Goal: Information Seeking & Learning: Learn about a topic

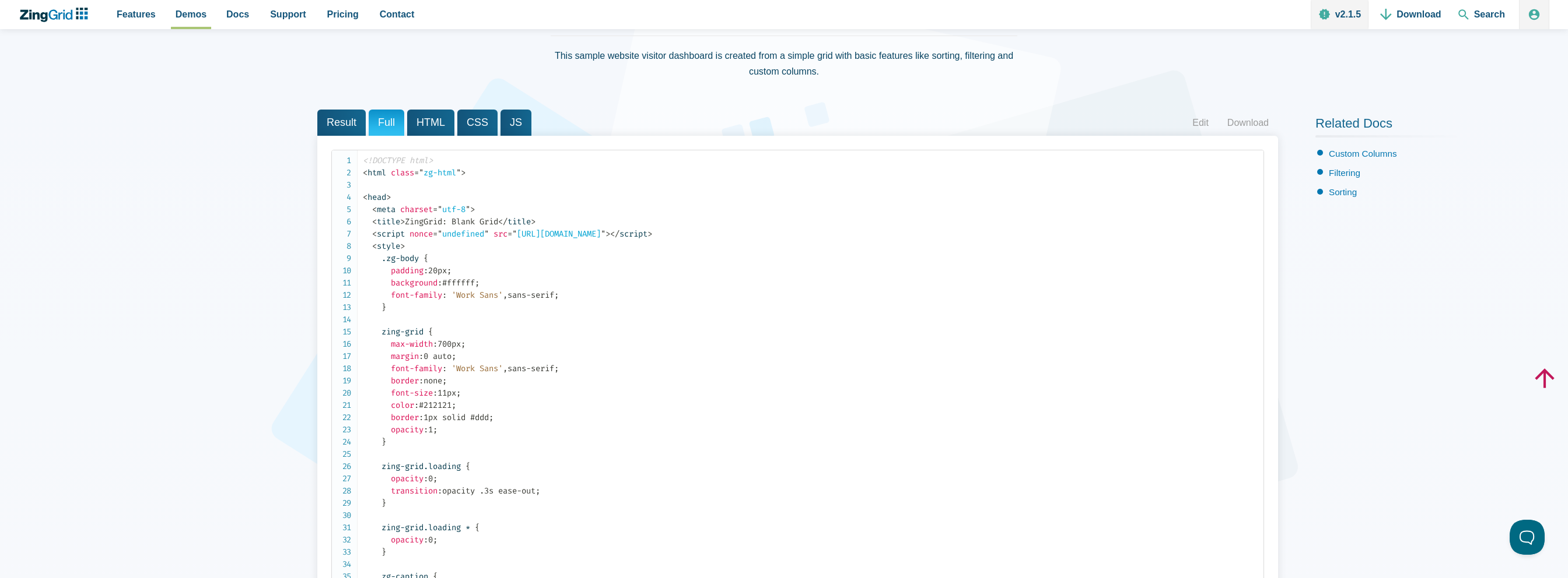
click at [419, 130] on span "HTML" at bounding box center [430, 122] width 47 height 26
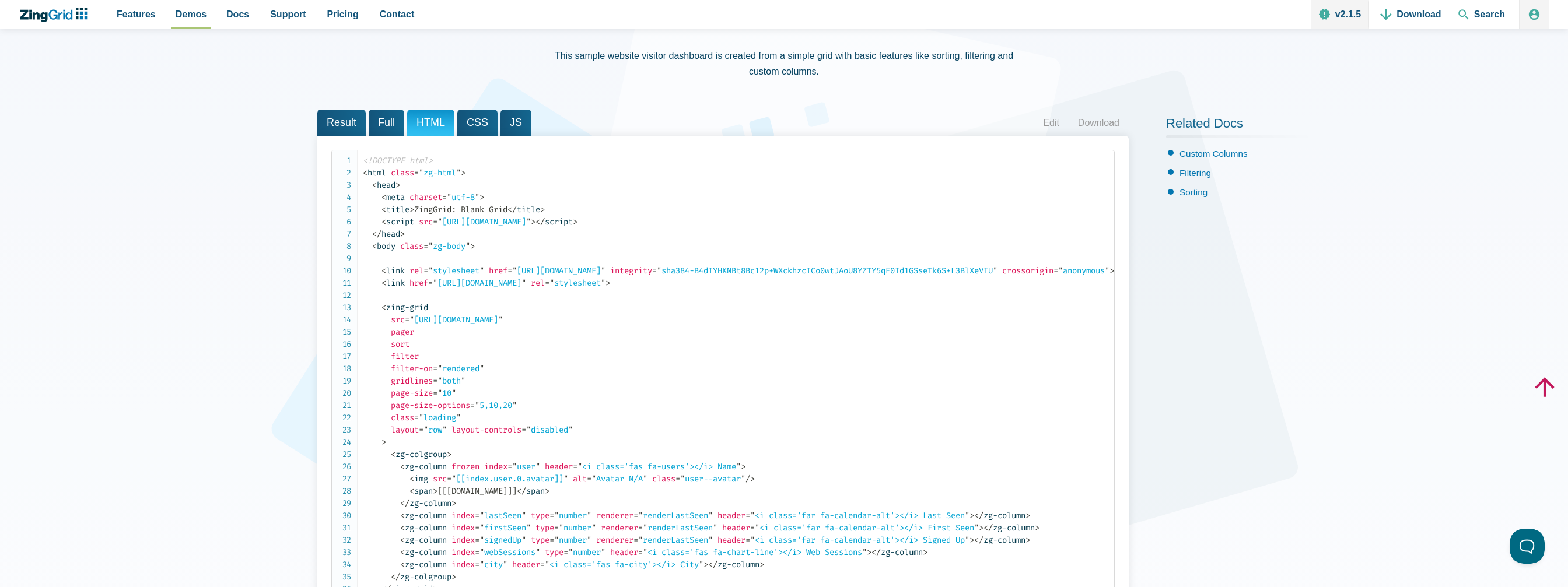
click at [500, 120] on span "JS" at bounding box center [515, 122] width 31 height 26
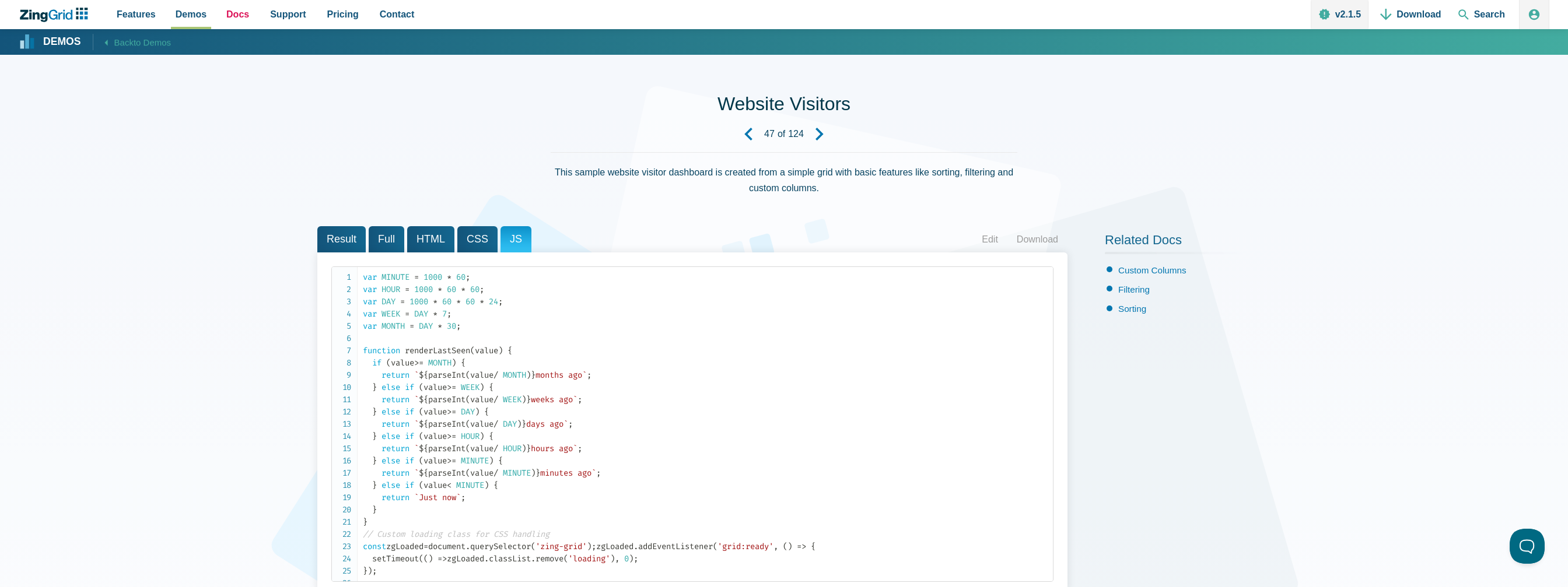
click at [222, 11] on link "Docs" at bounding box center [237, 14] width 32 height 29
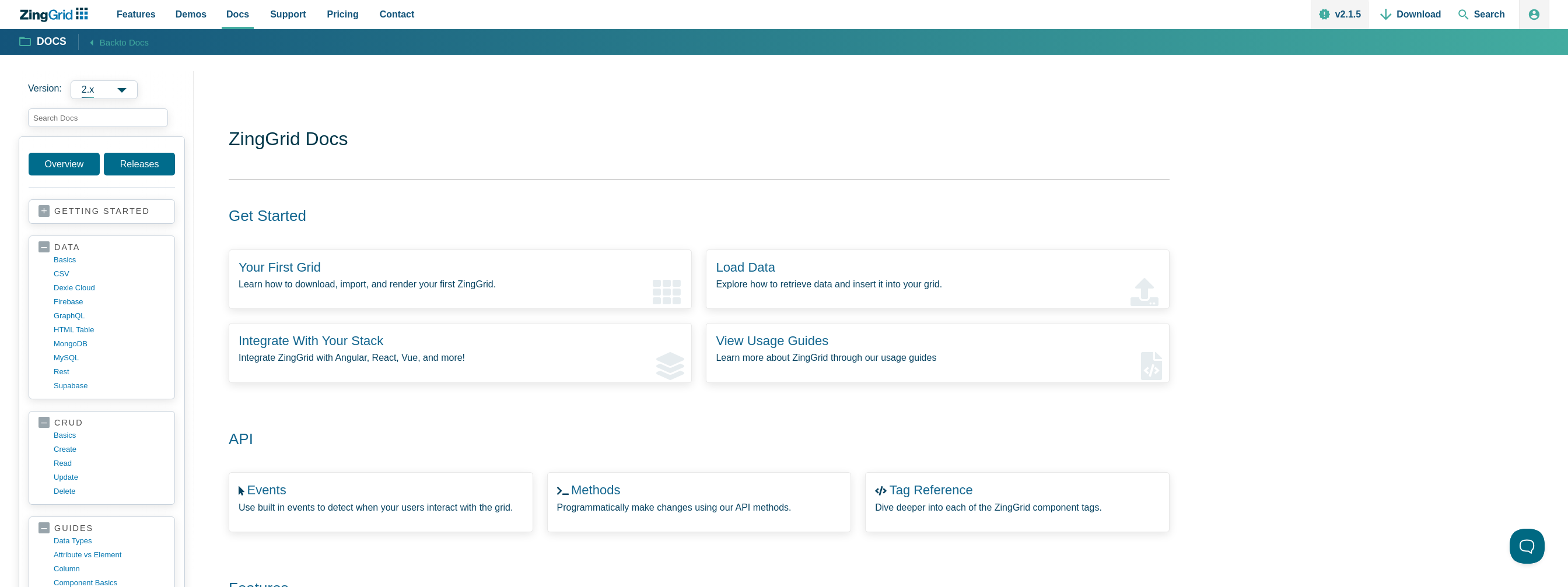
scroll to position [408, 0]
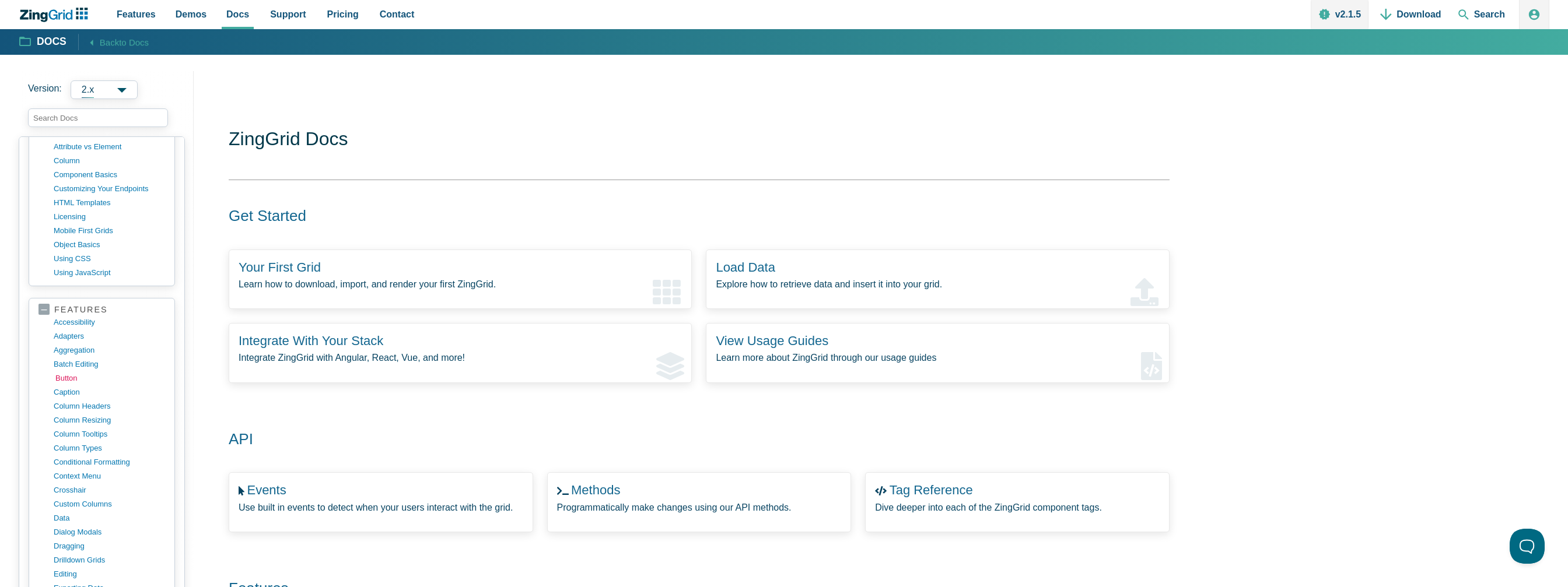
click at [75, 371] on link "button" at bounding box center [111, 378] width 111 height 14
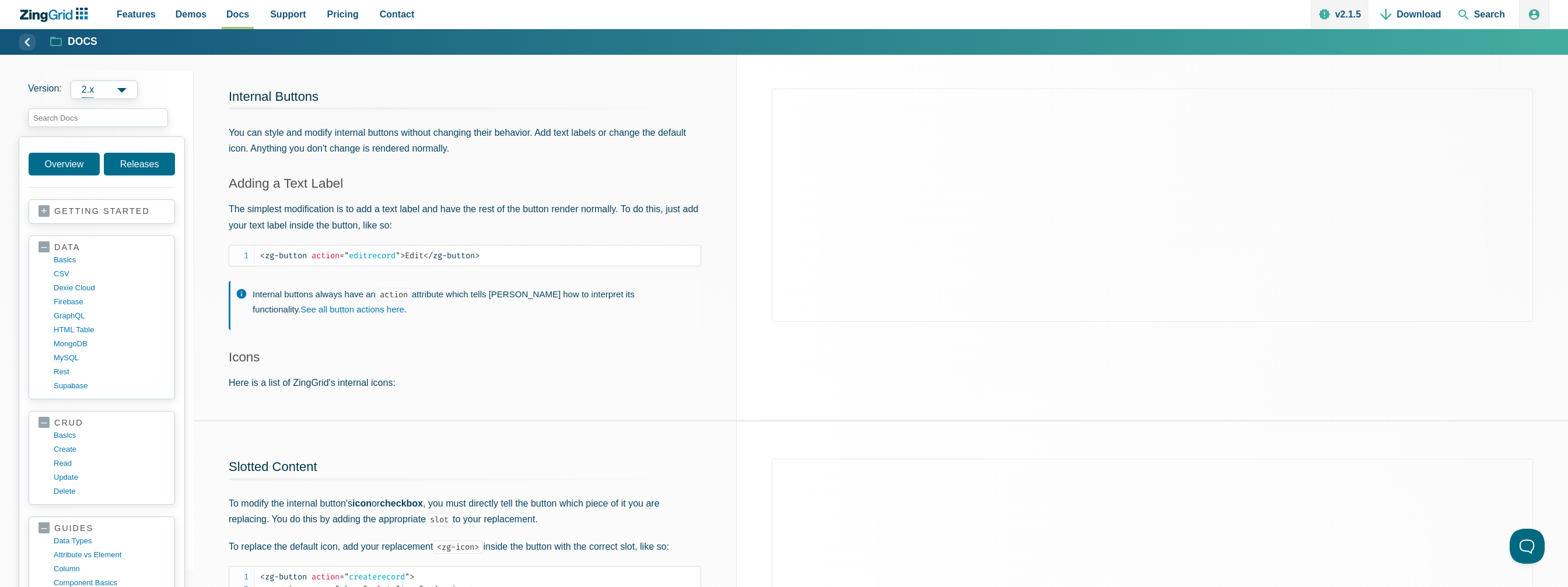
scroll to position [292, 0]
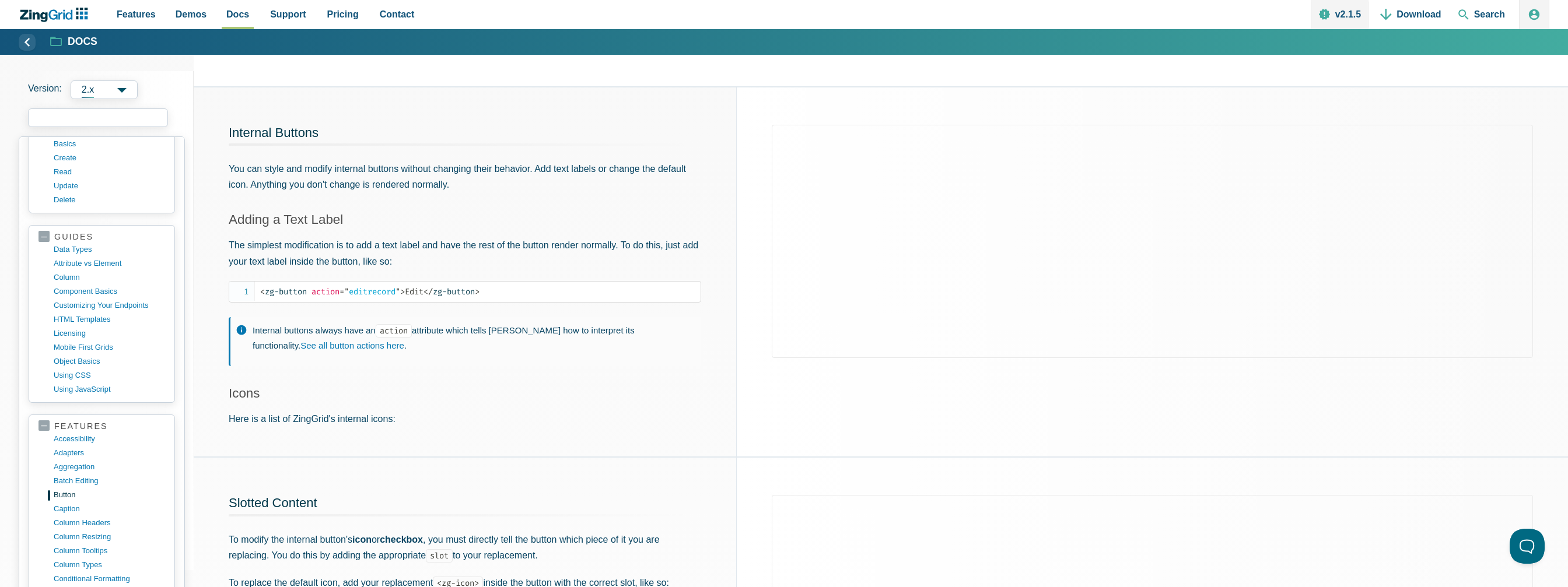
click at [114, 109] on input "search input" at bounding box center [98, 118] width 140 height 19
paste input "template"
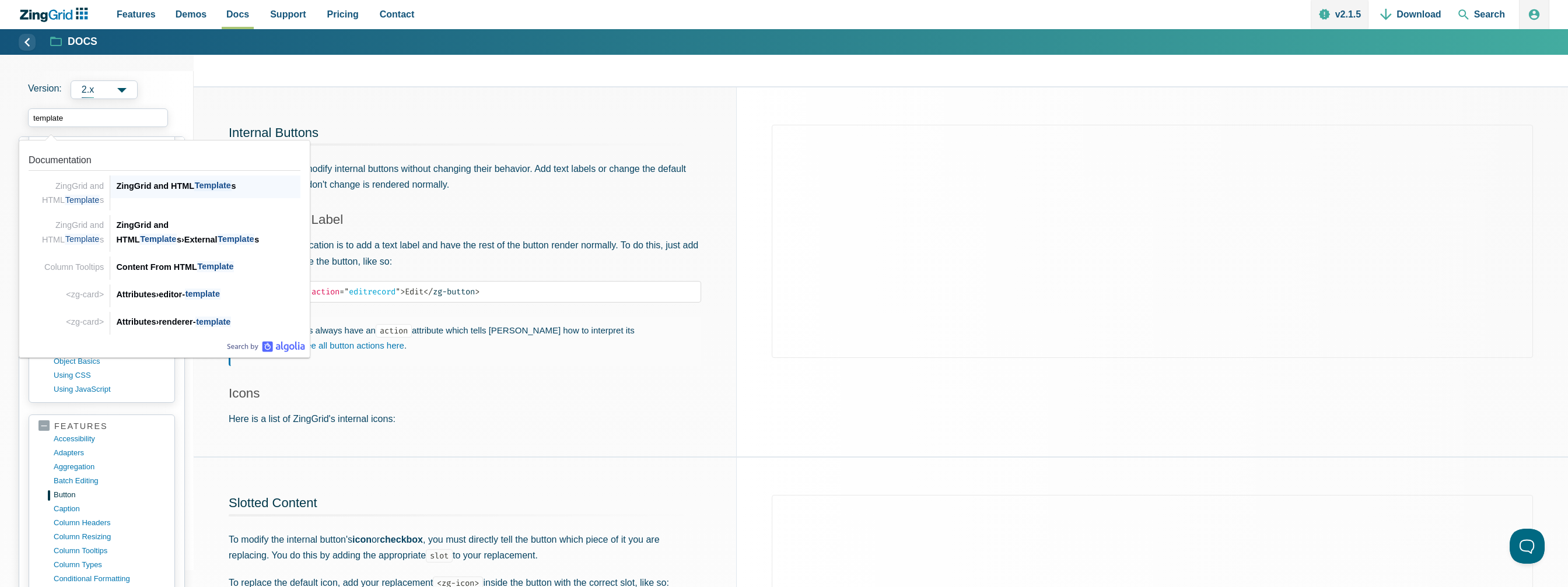
click at [199, 191] on span "Template" at bounding box center [213, 185] width 38 height 11
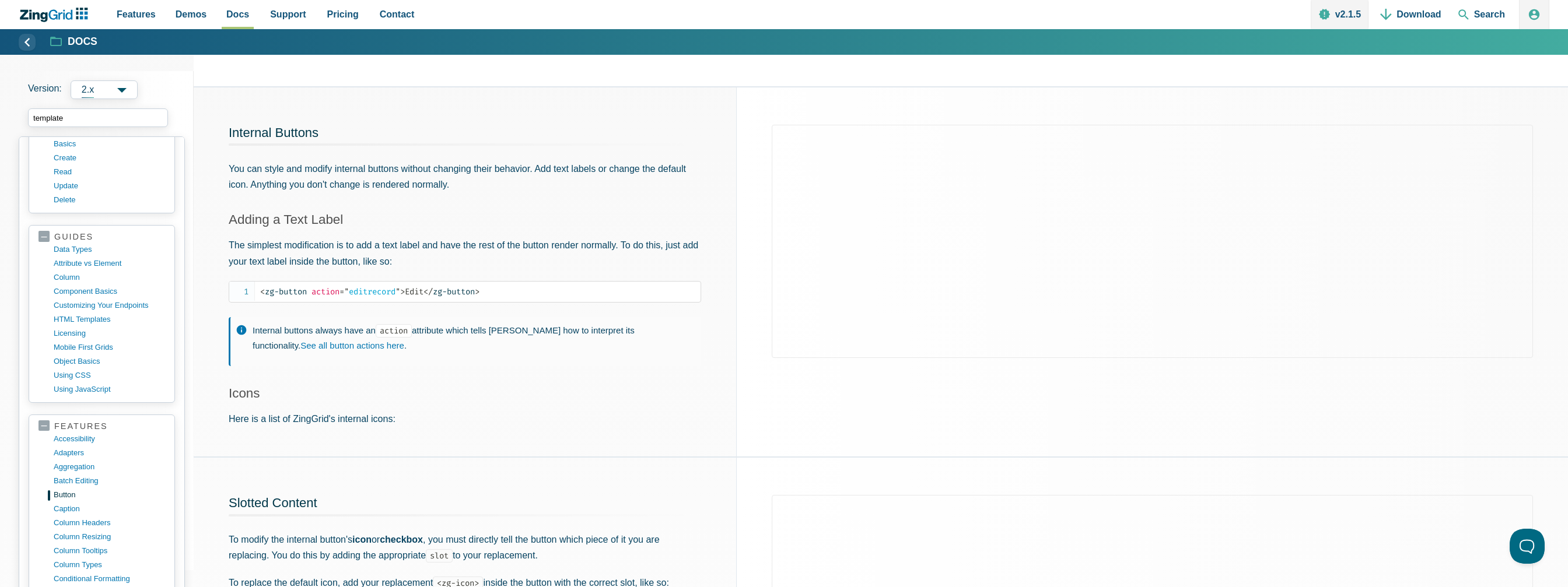
type input "template"
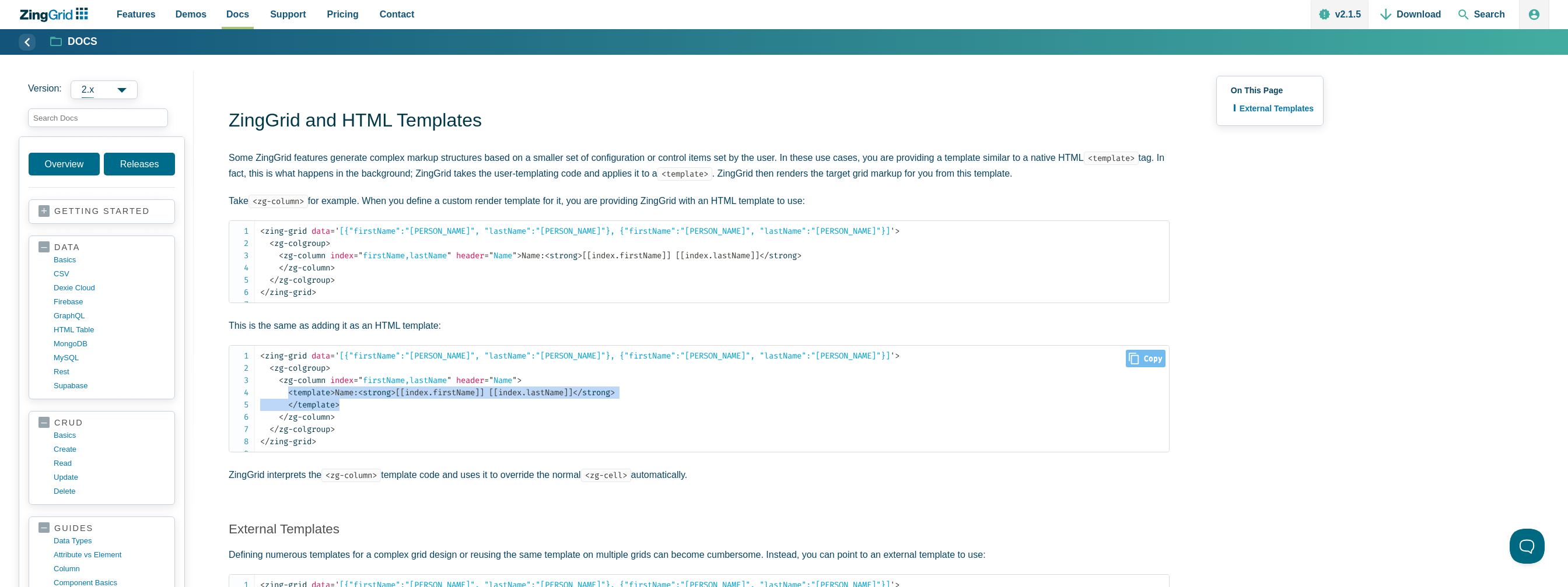
drag, startPoint x: 347, startPoint y: 428, endPoint x: 287, endPoint y: 407, distance: 63.6
click at [287, 407] on code "< zing-grid data = ' [{"firstName":"John", "lastName":"Doe"}, {"firstName":"Jan…" at bounding box center [714, 398] width 909 height 98
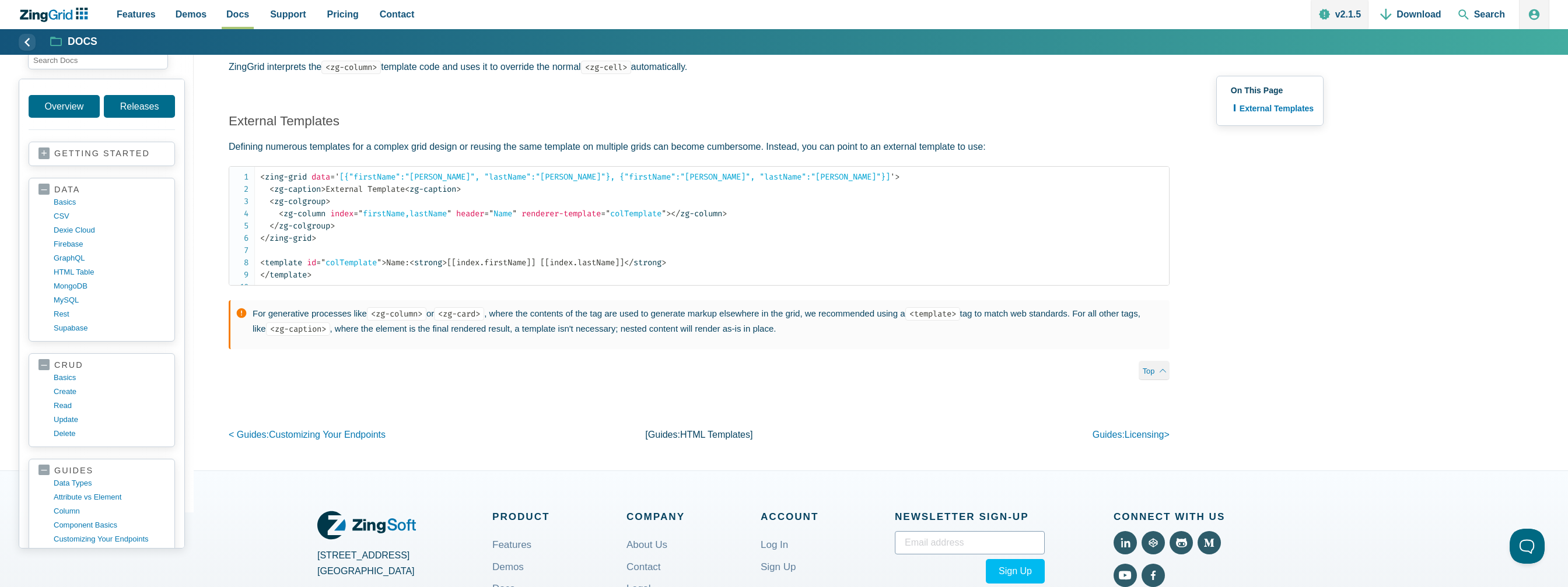
scroll to position [408, 0]
click at [87, 69] on input "search input" at bounding box center [98, 60] width 140 height 19
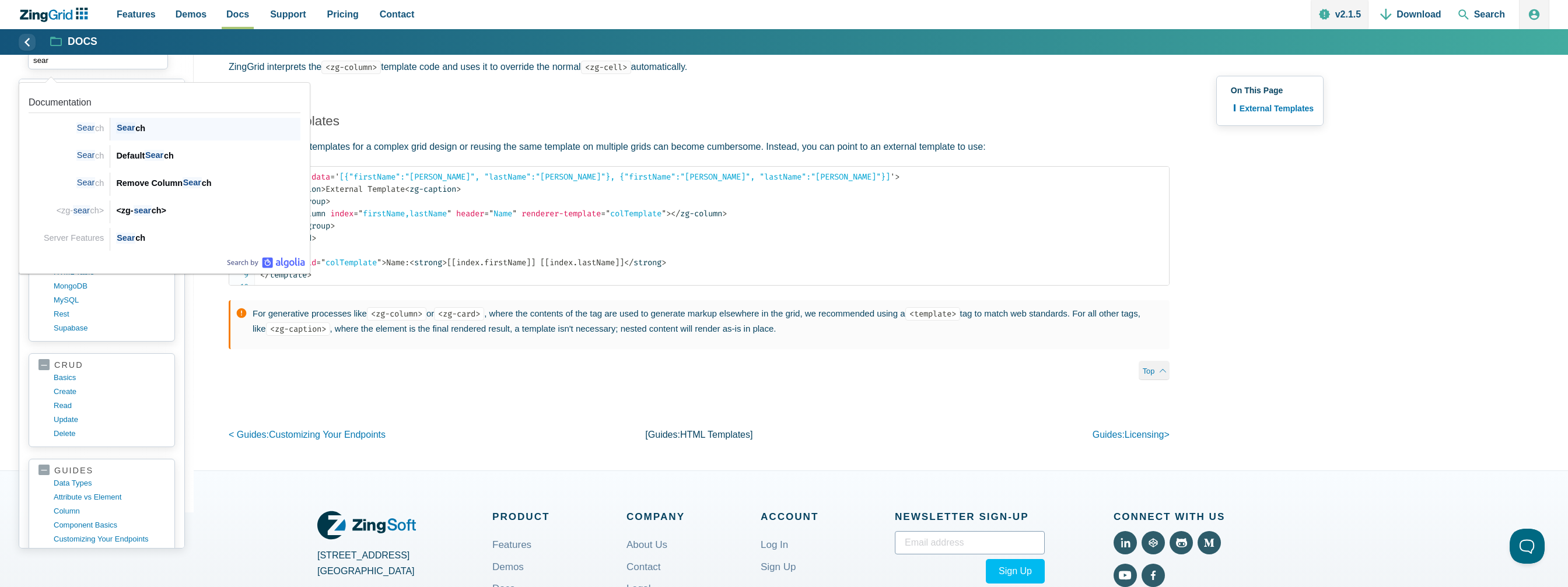
click at [135, 135] on div "Sear ch" at bounding box center [208, 128] width 185 height 14
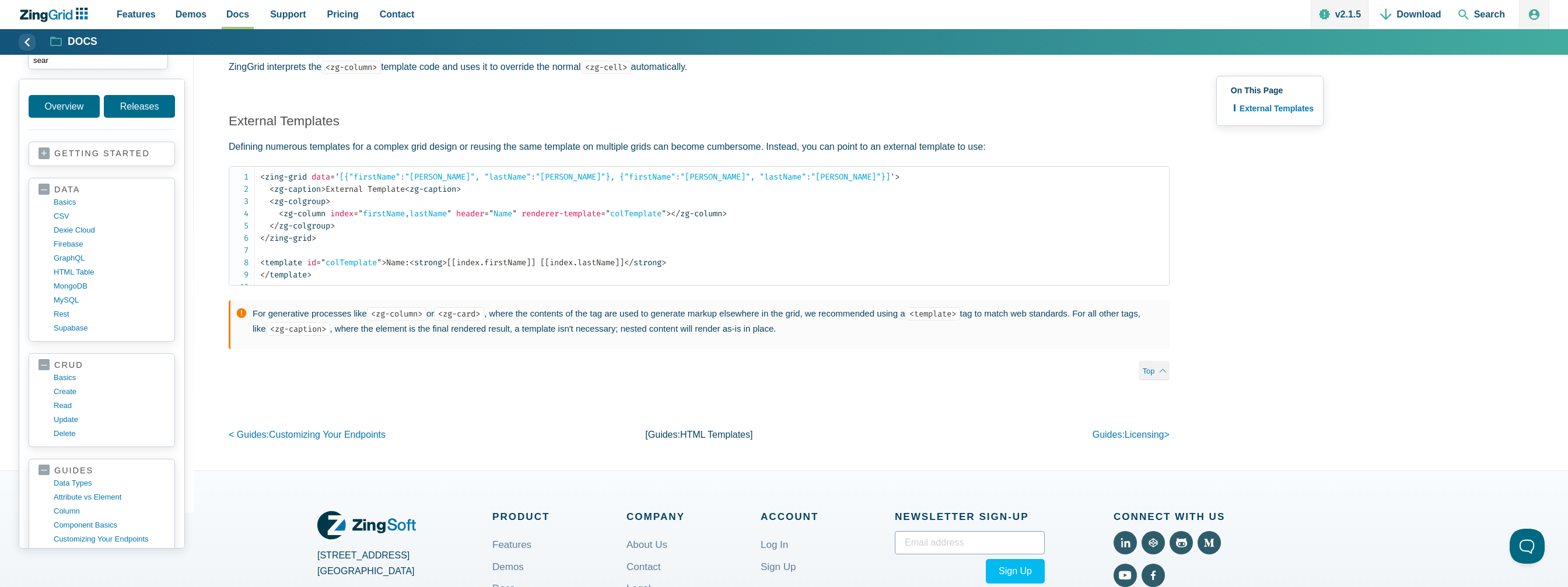
type input "sear"
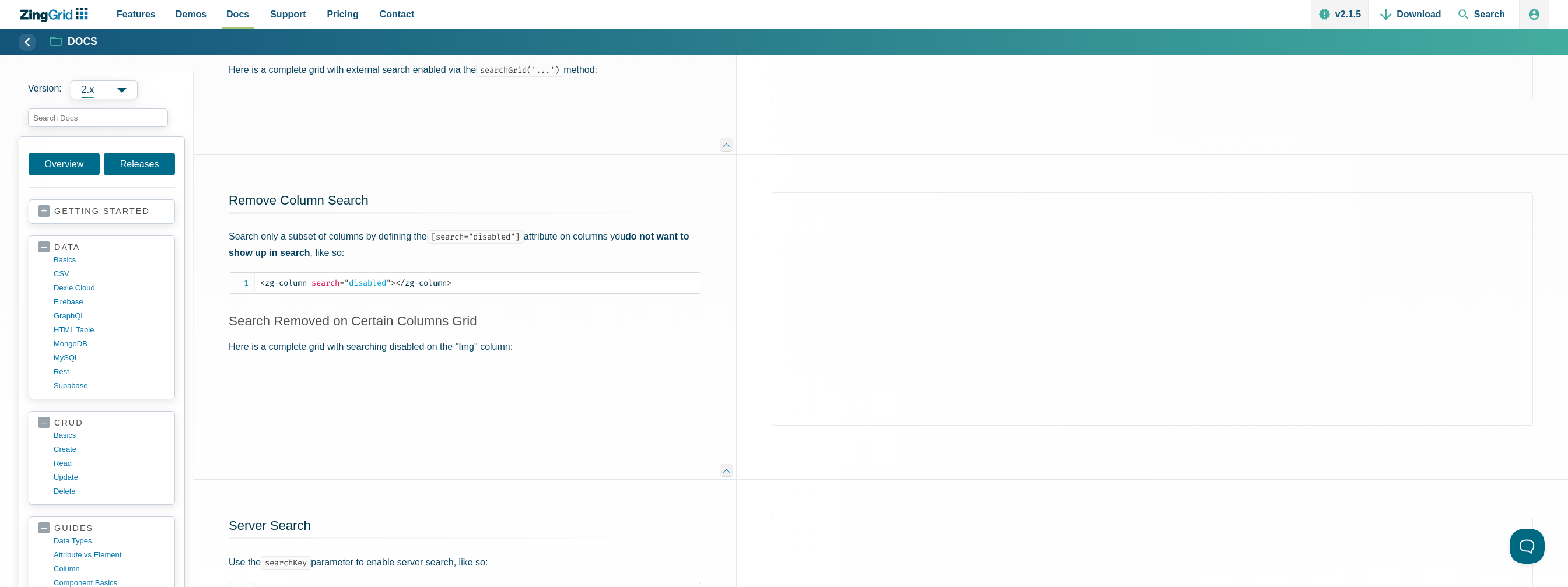
scroll to position [700, 0]
click at [77, 112] on input "search input" at bounding box center [98, 118] width 140 height 19
type input "f"
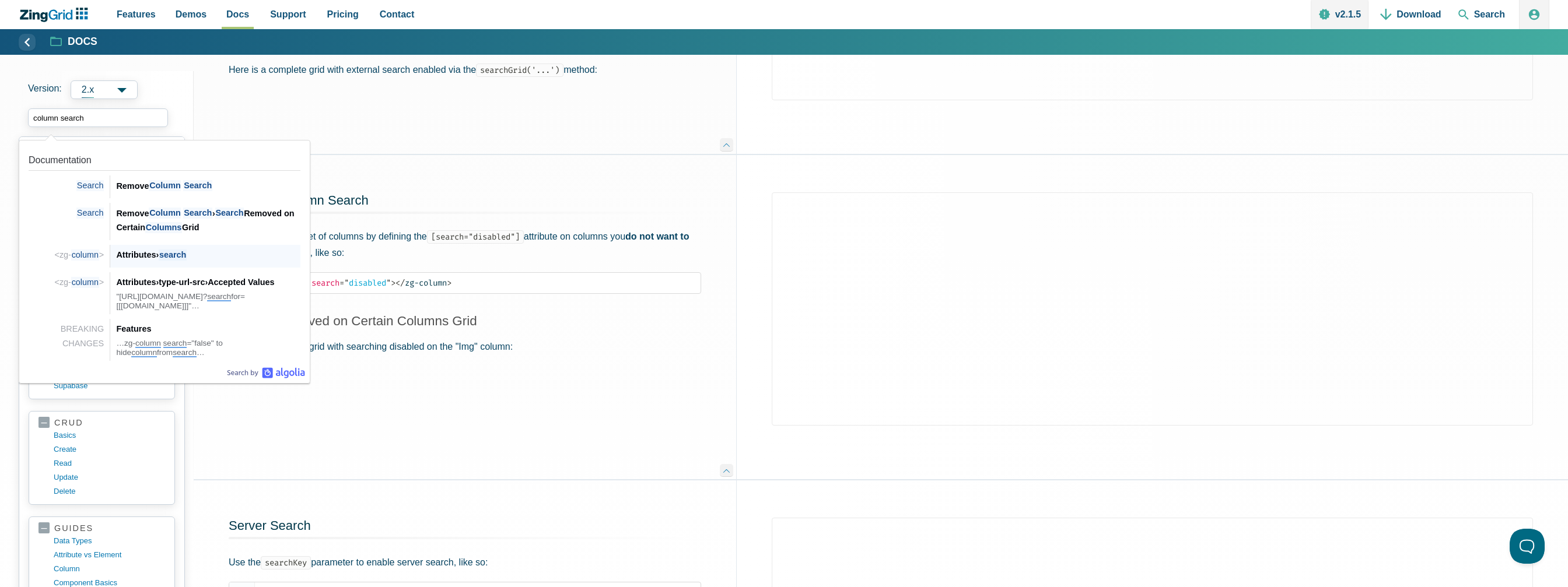
click at [187, 251] on span "search" at bounding box center [172, 255] width 28 height 11
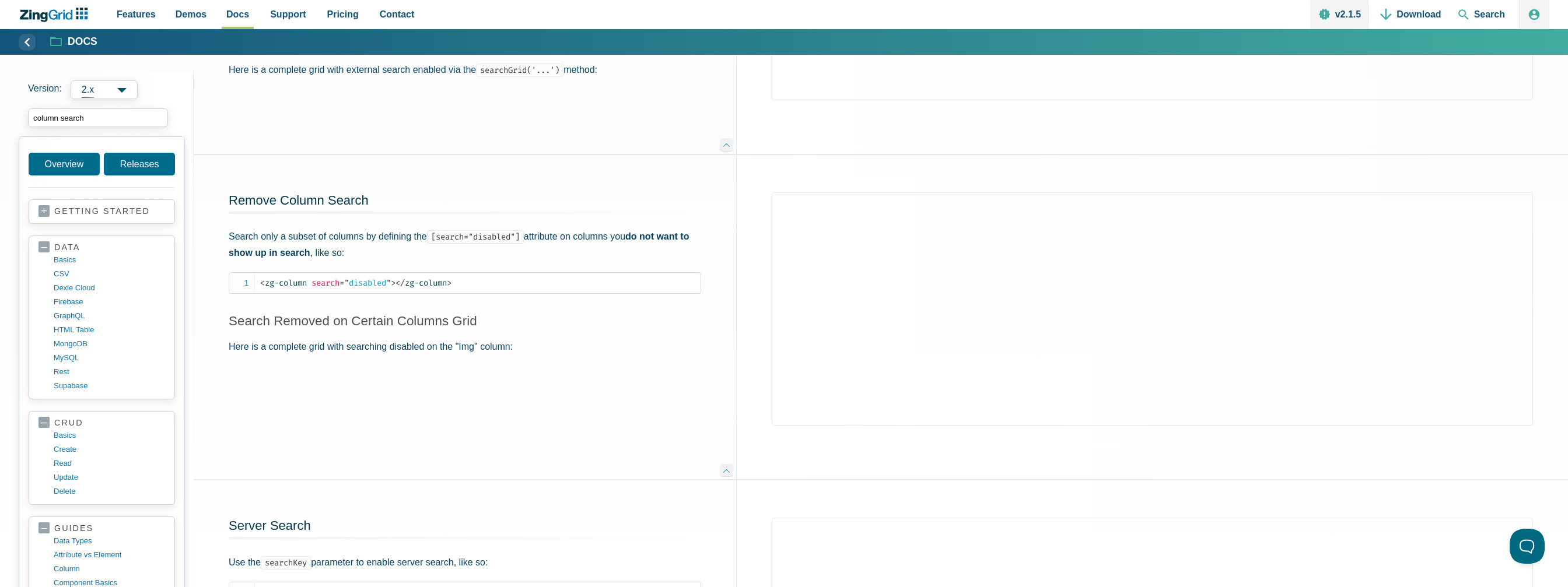
type input "column search"
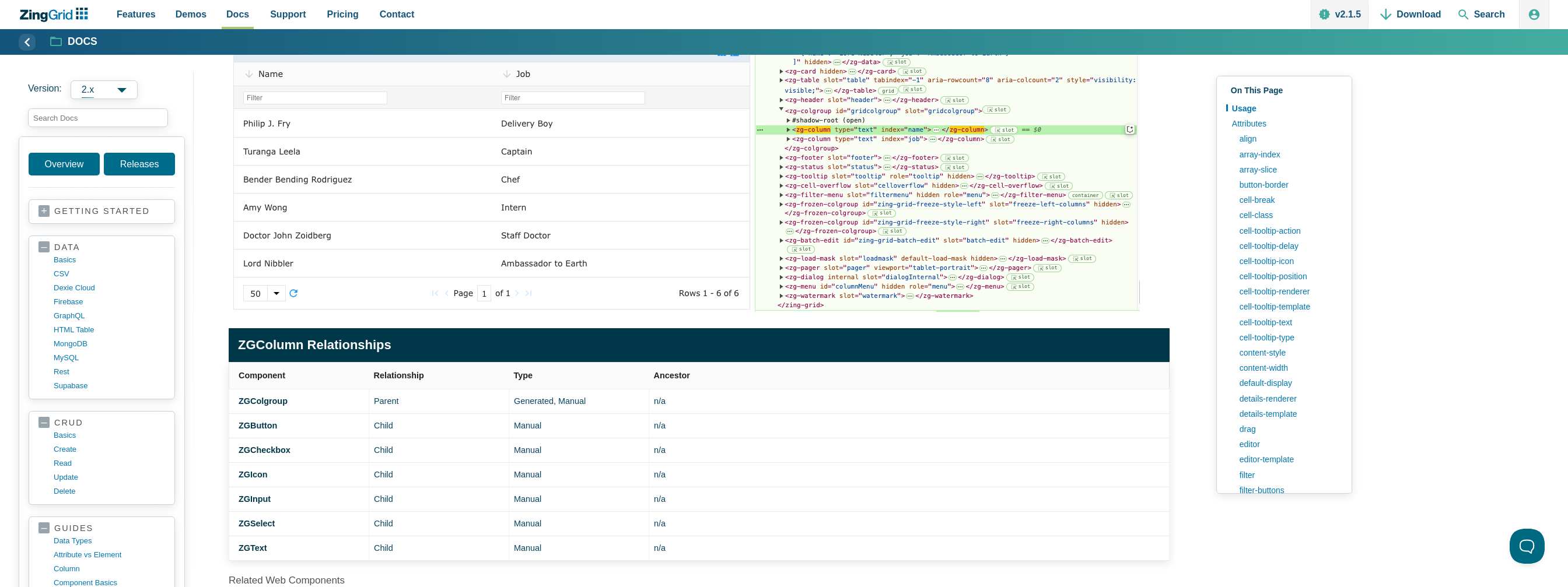
scroll to position [175, 0]
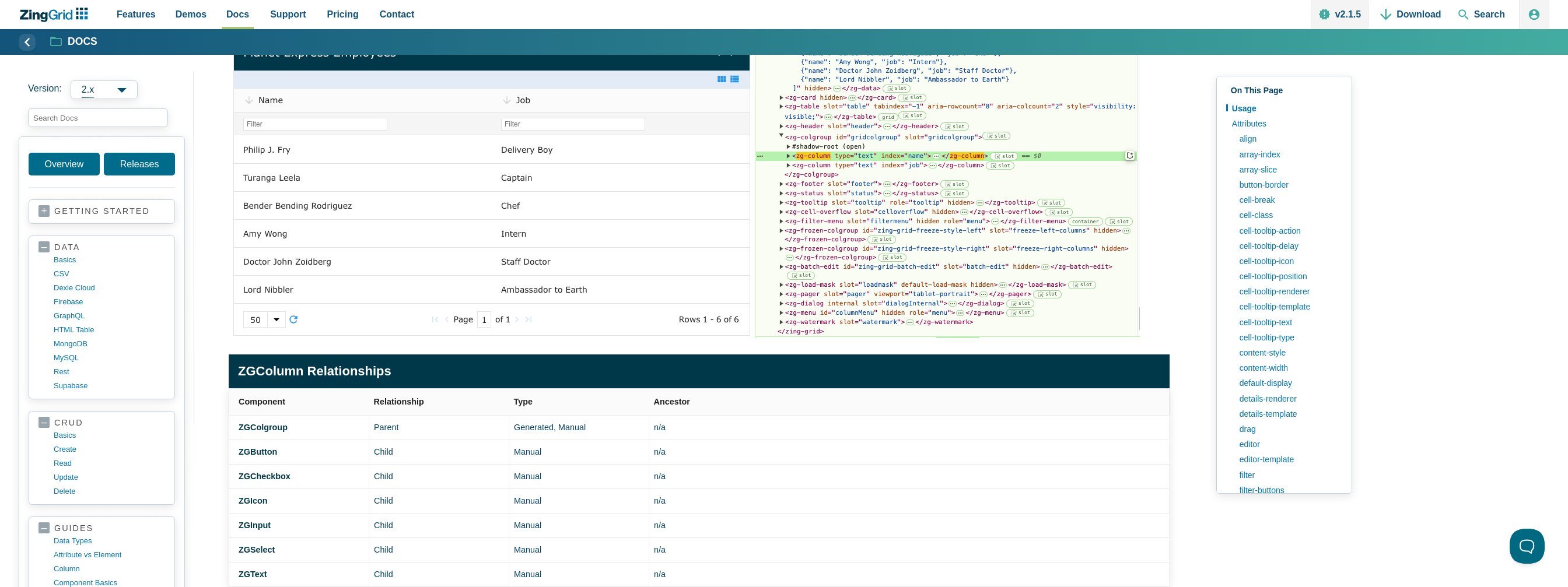
click at [443, 415] on th "Relationship" at bounding box center [439, 402] width 140 height 27
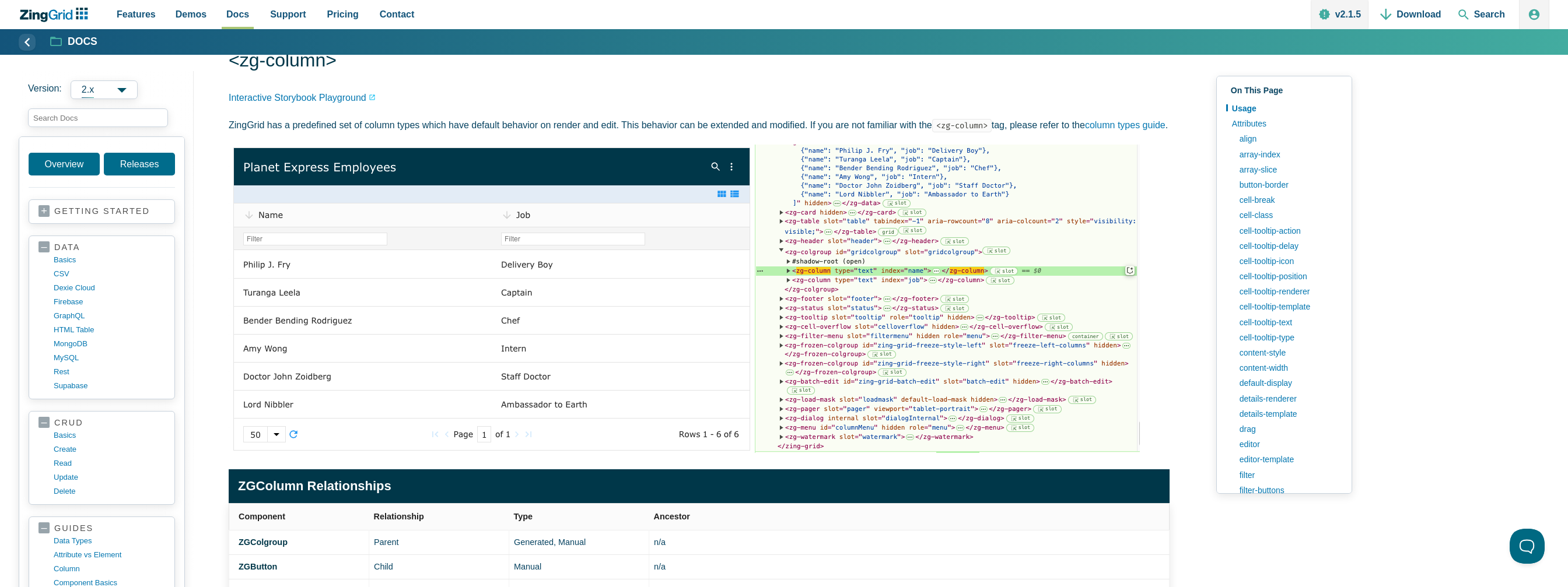
scroll to position [59, 0]
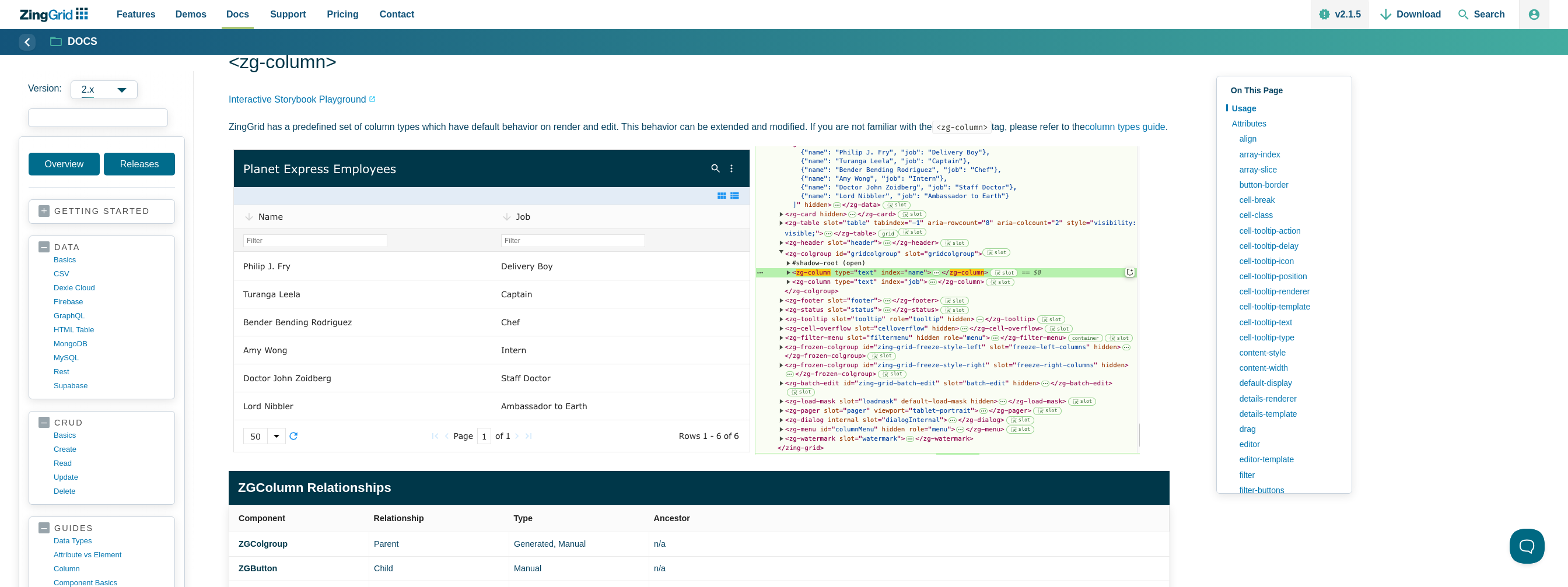
click at [64, 119] on input "search input" at bounding box center [98, 118] width 140 height 19
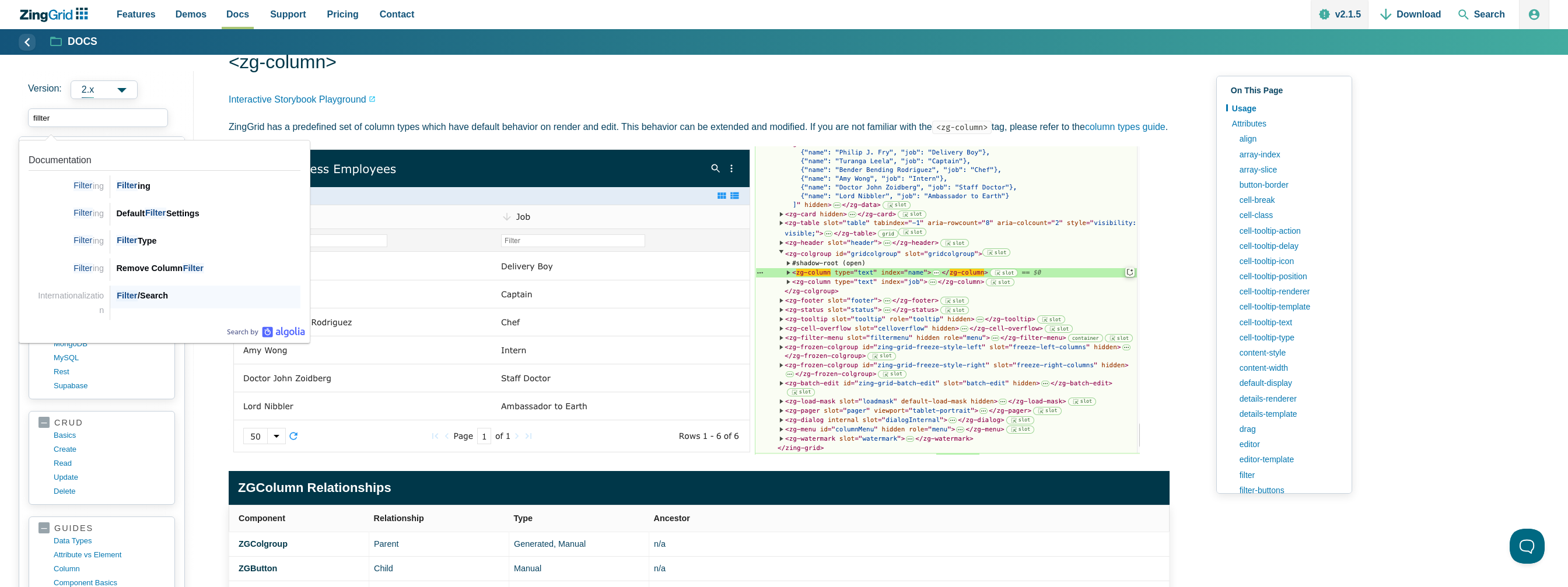
click at [135, 290] on span "Filter" at bounding box center [127, 295] width 22 height 11
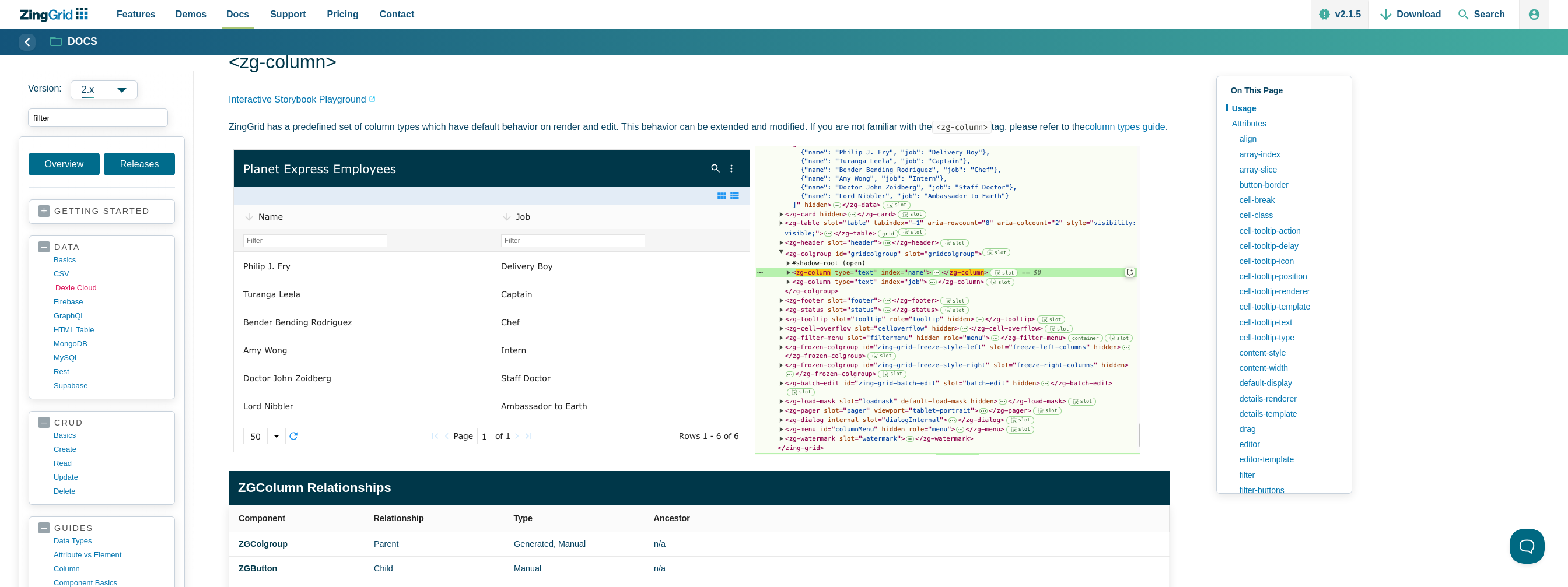
type input "fillter"
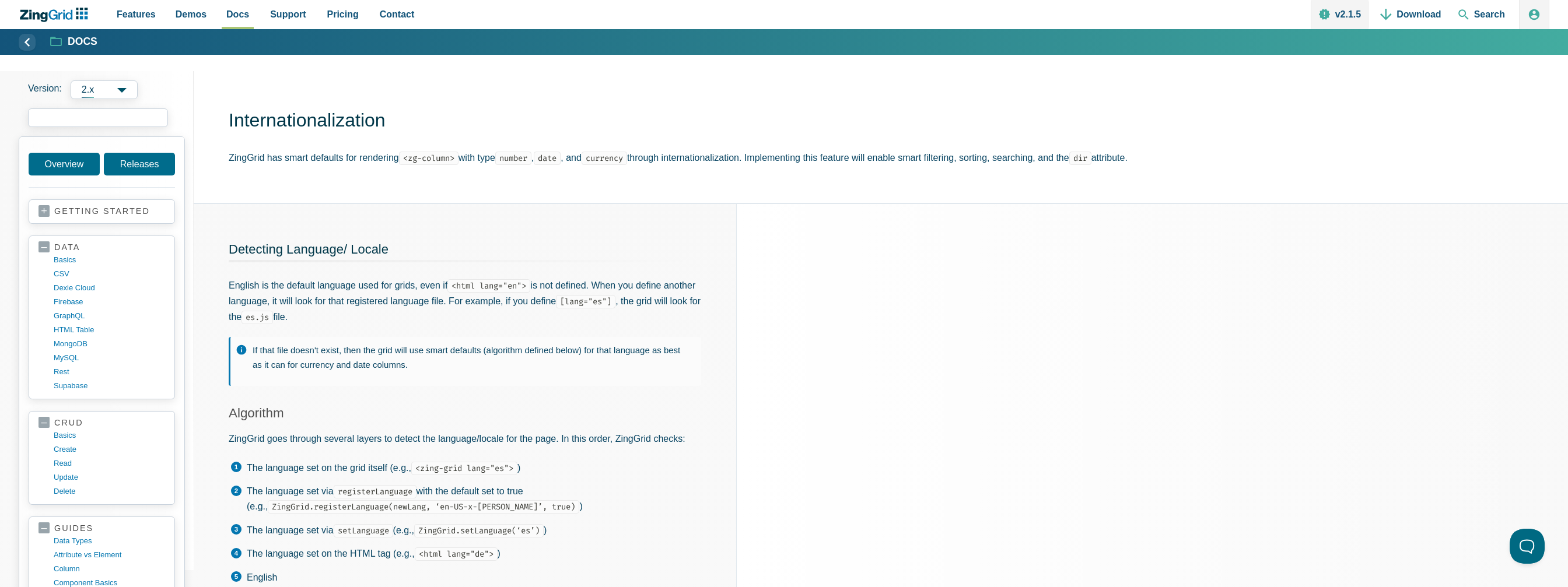
click at [93, 111] on input "search input" at bounding box center [98, 118] width 140 height 19
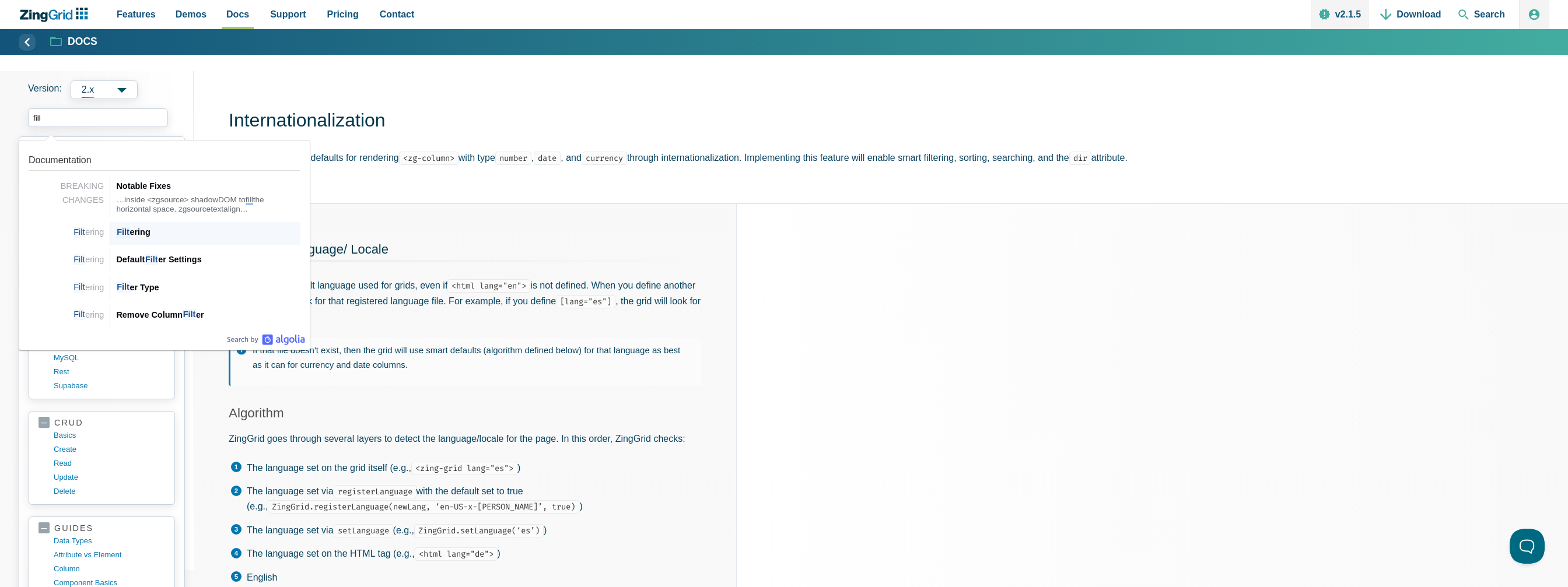
click at [124, 232] on span "Filt" at bounding box center [122, 232] width 14 height 11
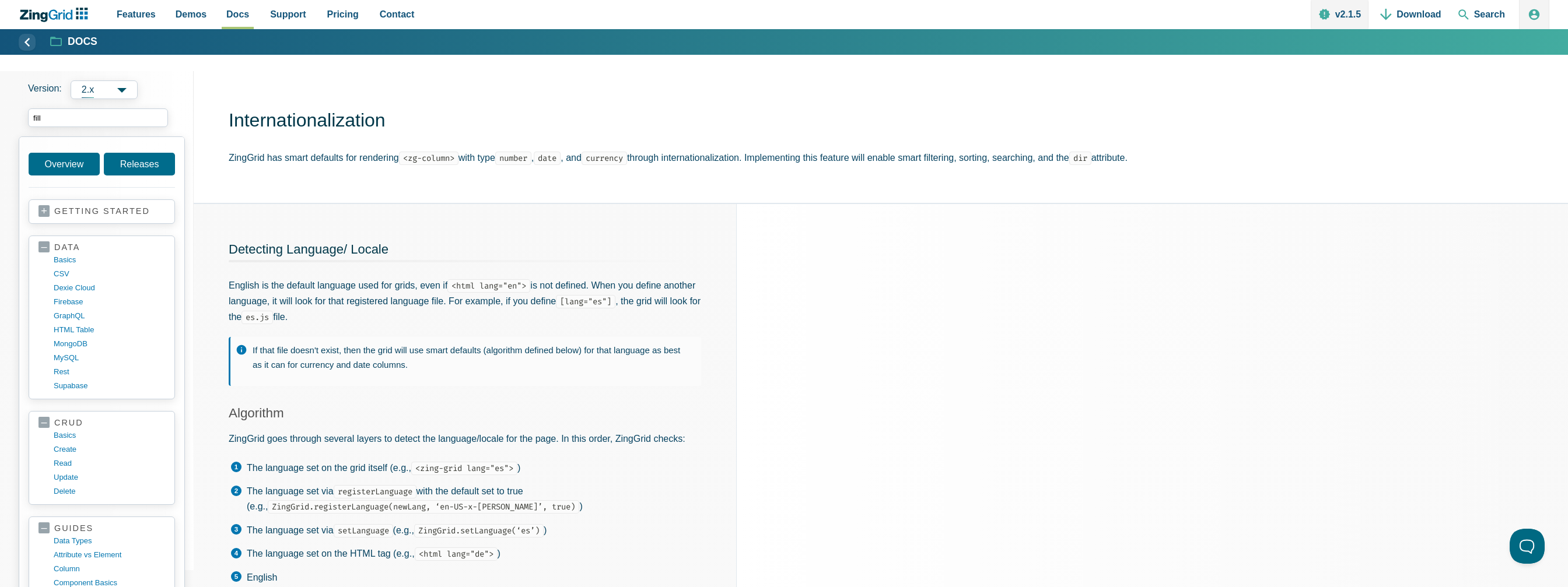
type input "fill"
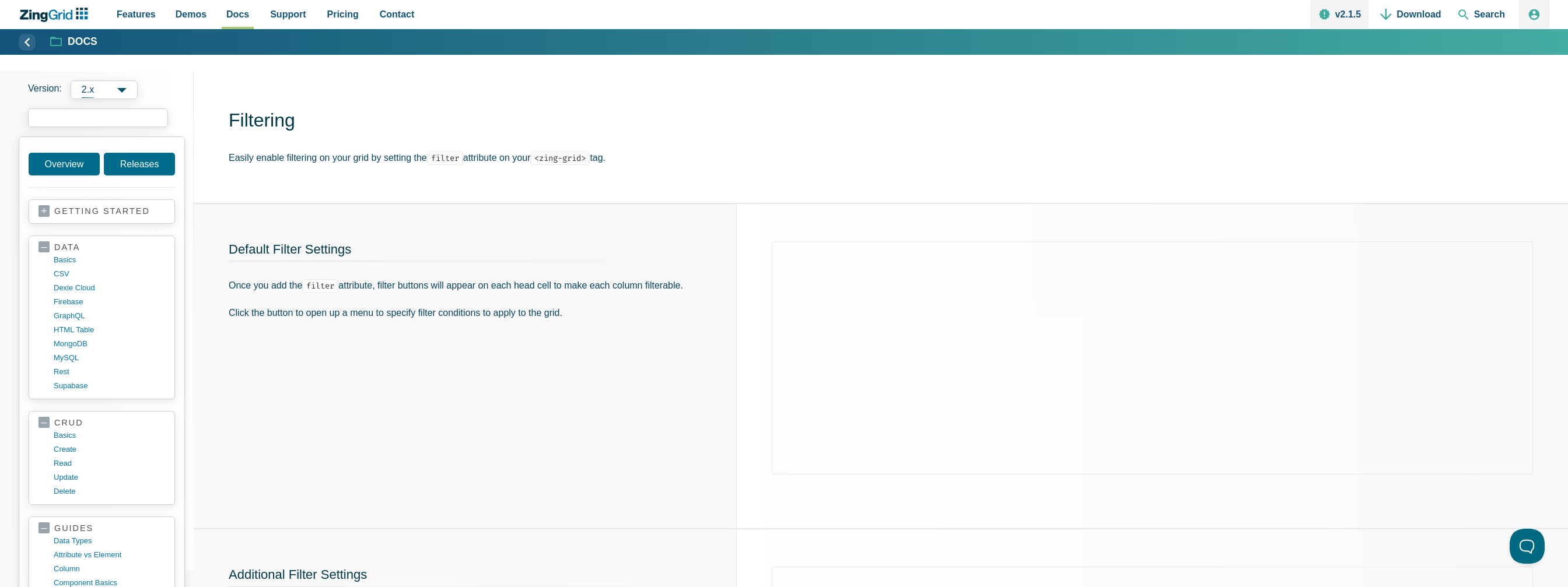
click at [108, 125] on input "search input" at bounding box center [98, 118] width 140 height 19
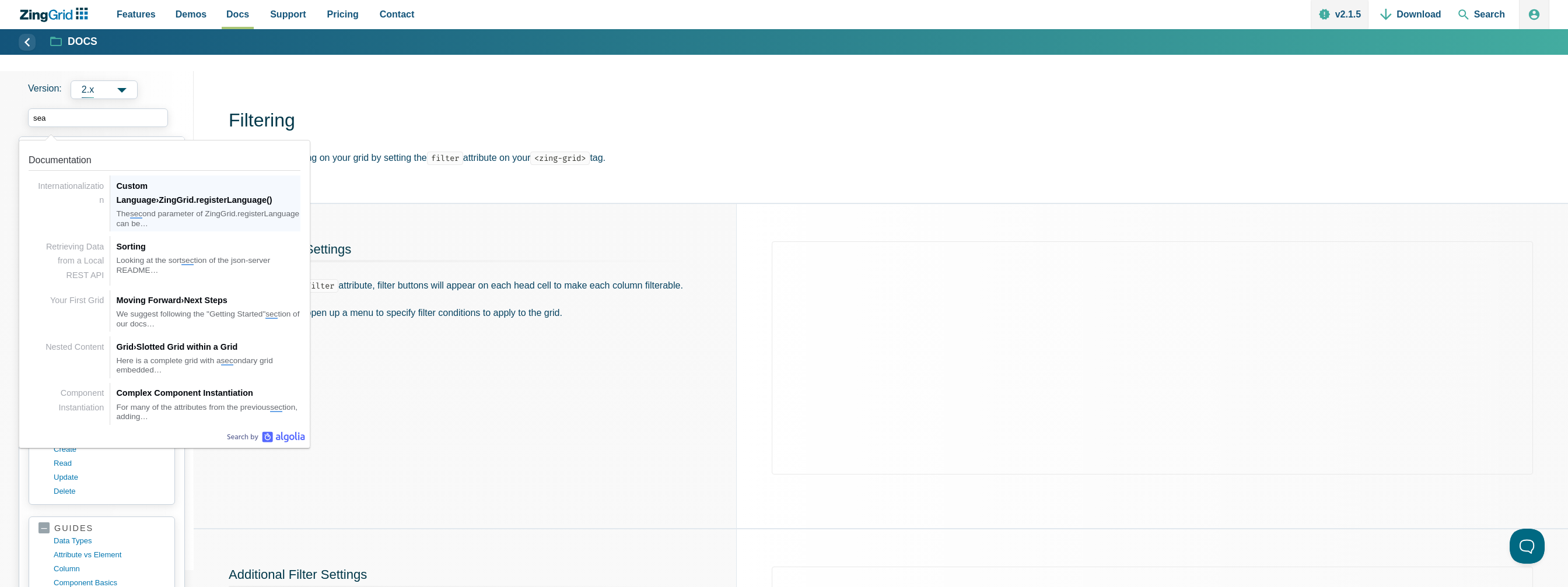
type input "sear"
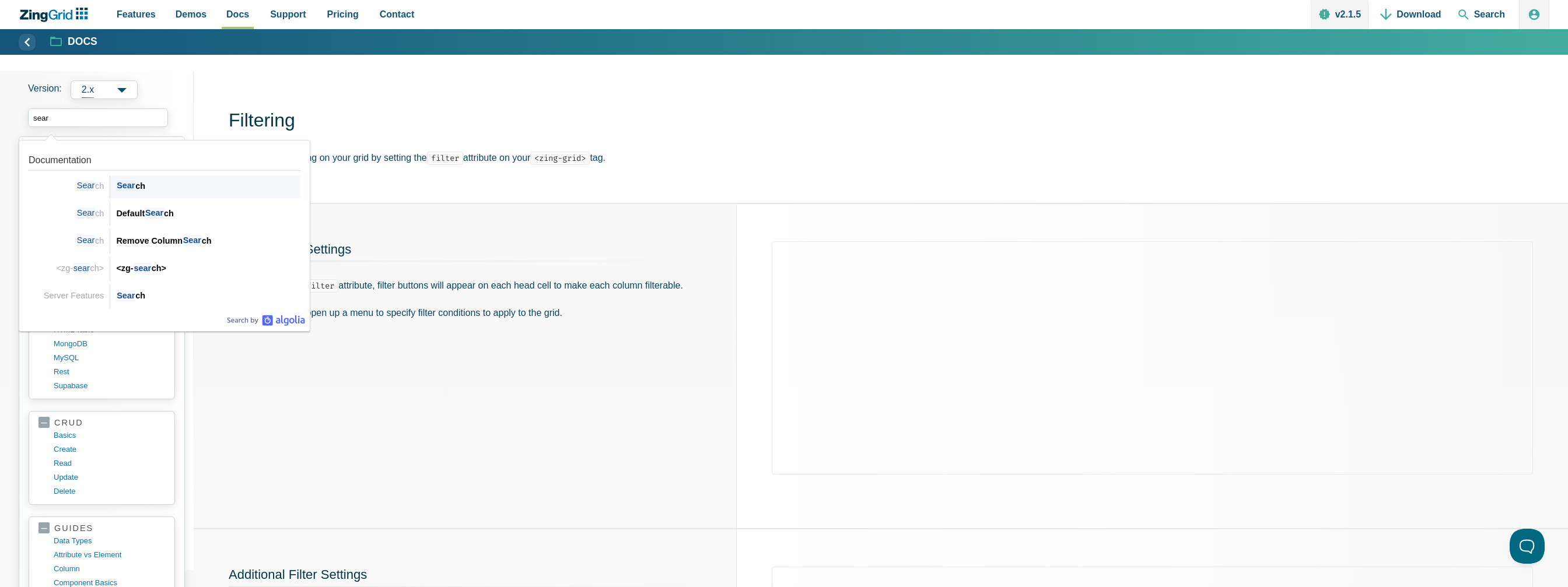
click at [165, 190] on div "Sear ch" at bounding box center [208, 185] width 185 height 14
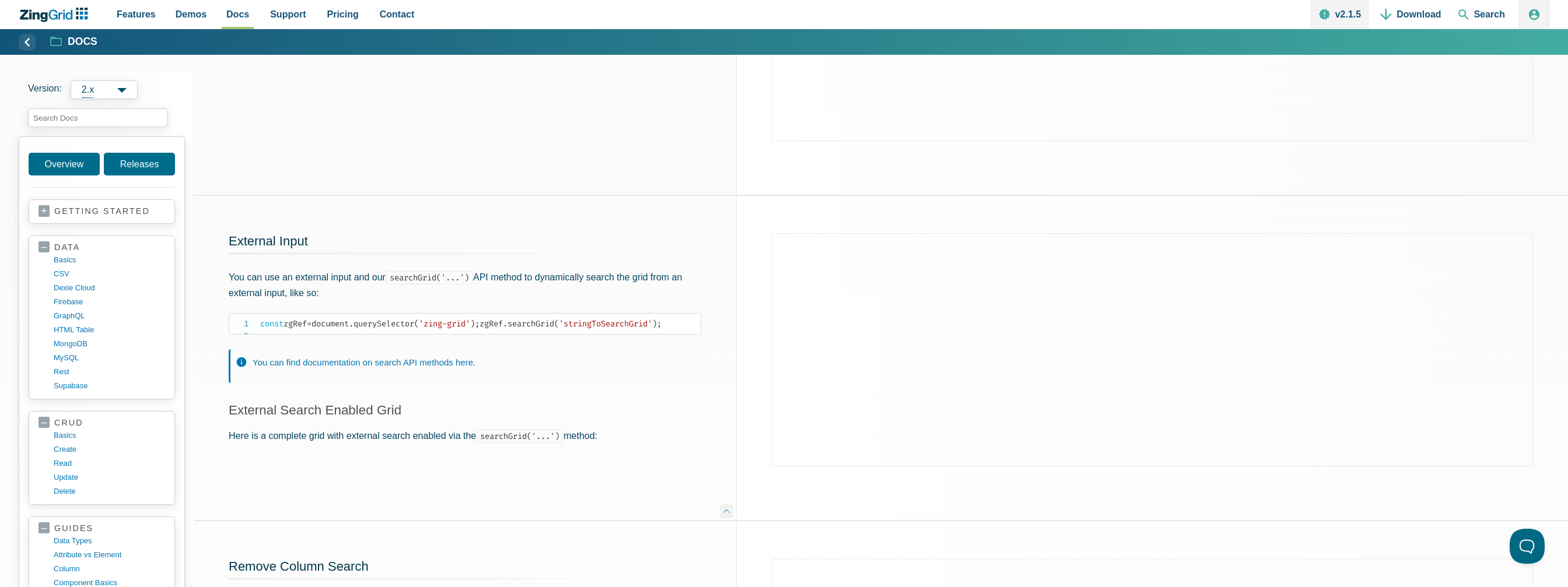
scroll to position [350, 0]
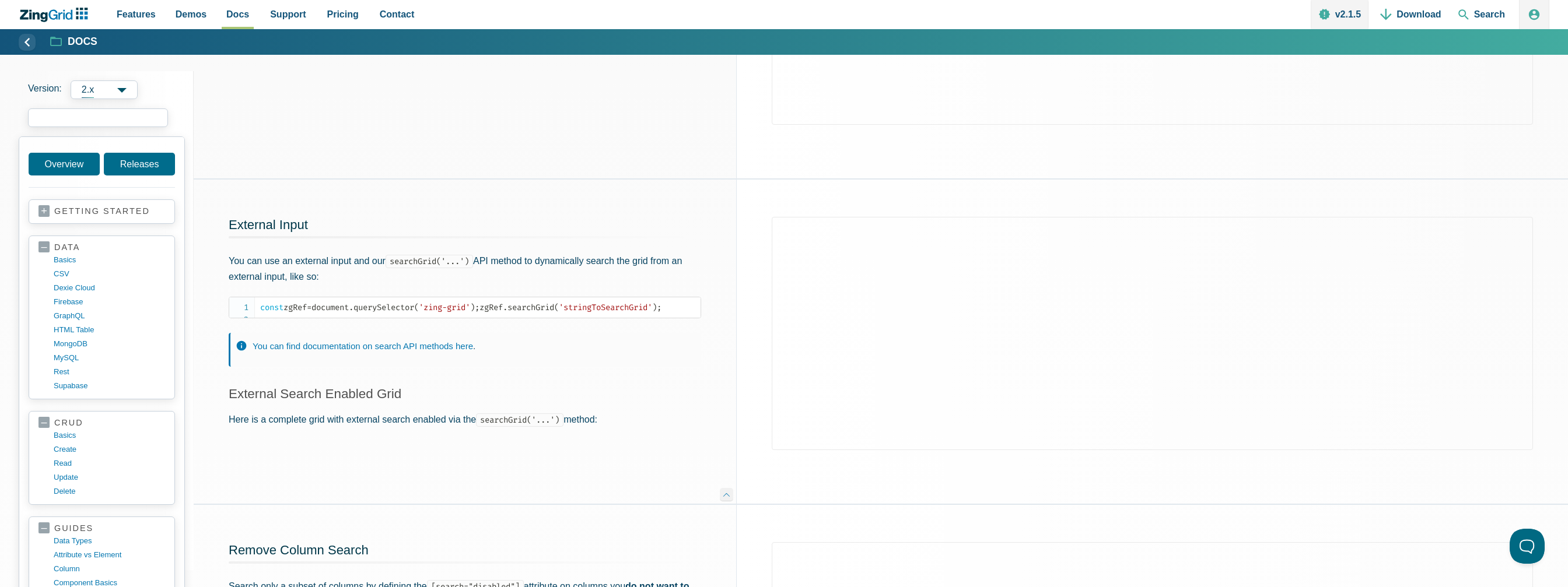
click at [77, 120] on input "search input" at bounding box center [98, 118] width 140 height 19
type input "ㅊ"
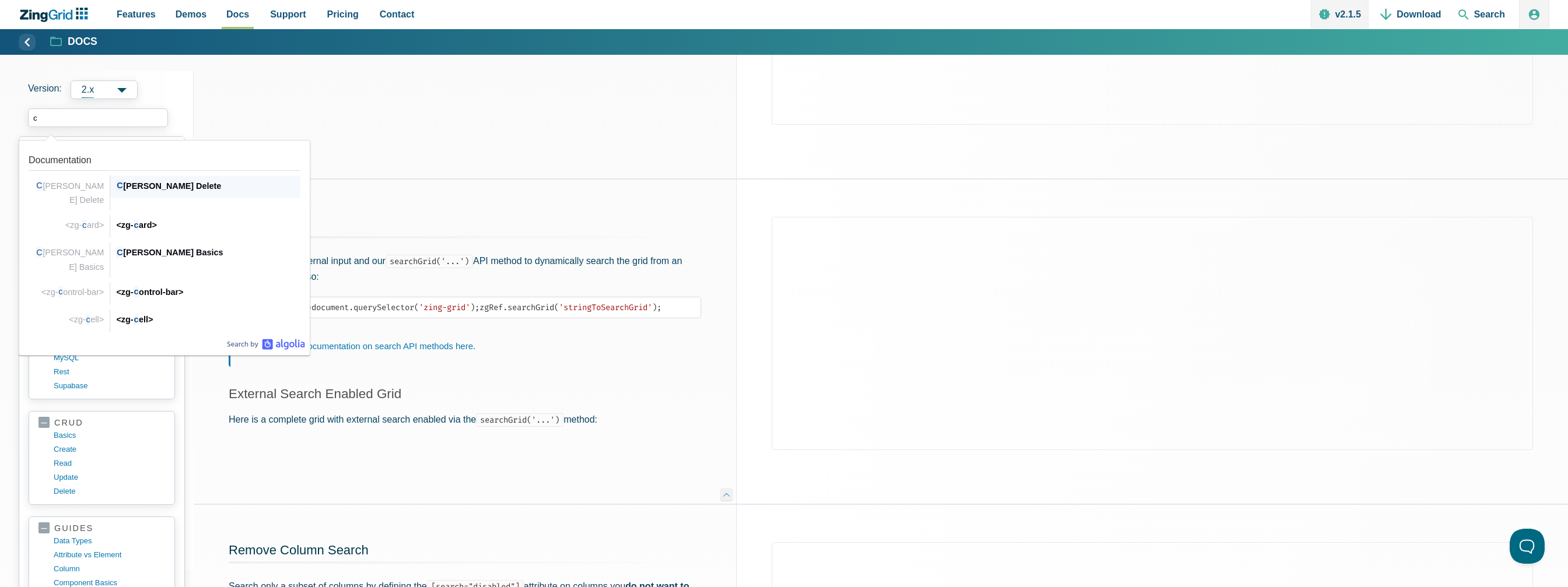
type input "ca"
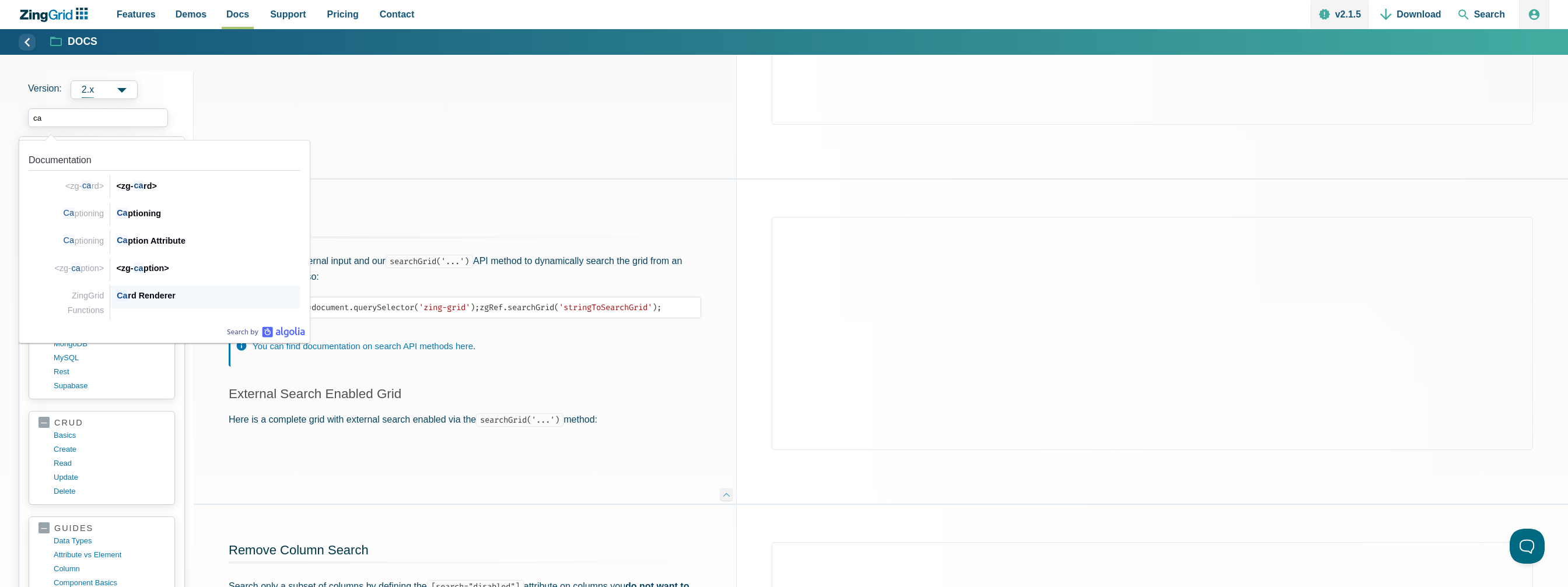
click at [159, 298] on div "Ca rd Renderer" at bounding box center [208, 295] width 185 height 14
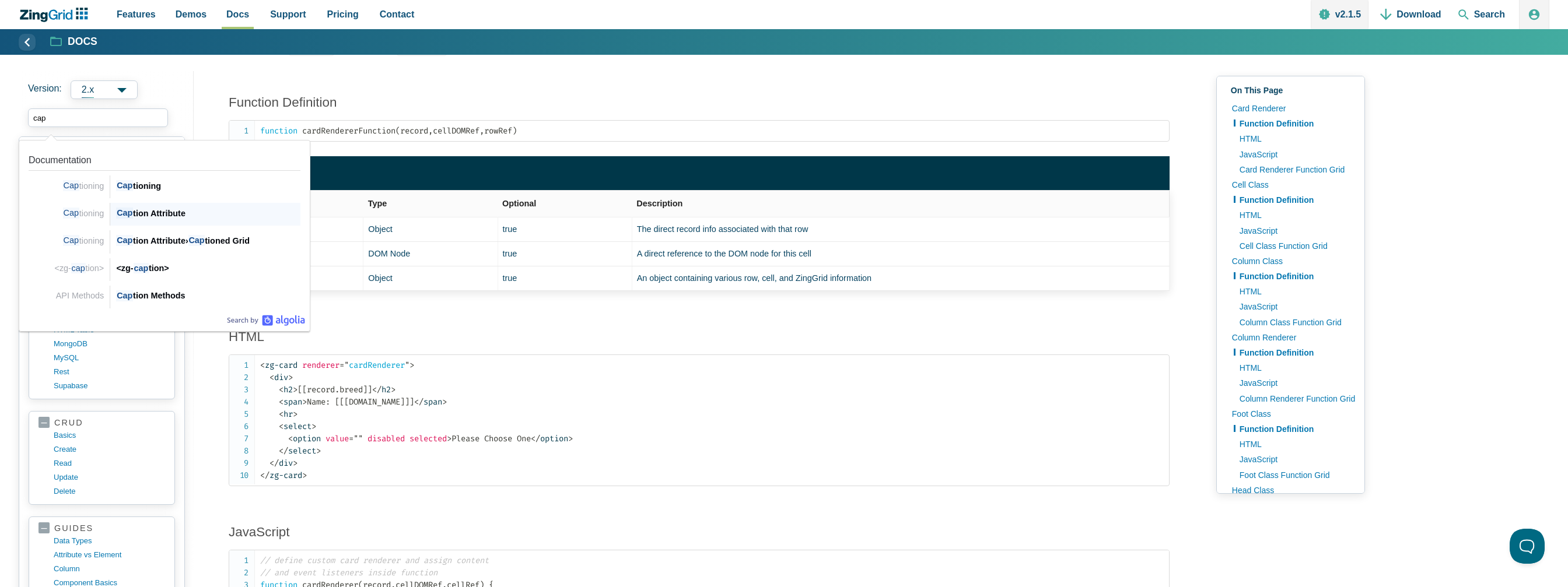
click at [148, 206] on div "Cap tion Attribute" at bounding box center [208, 213] width 185 height 14
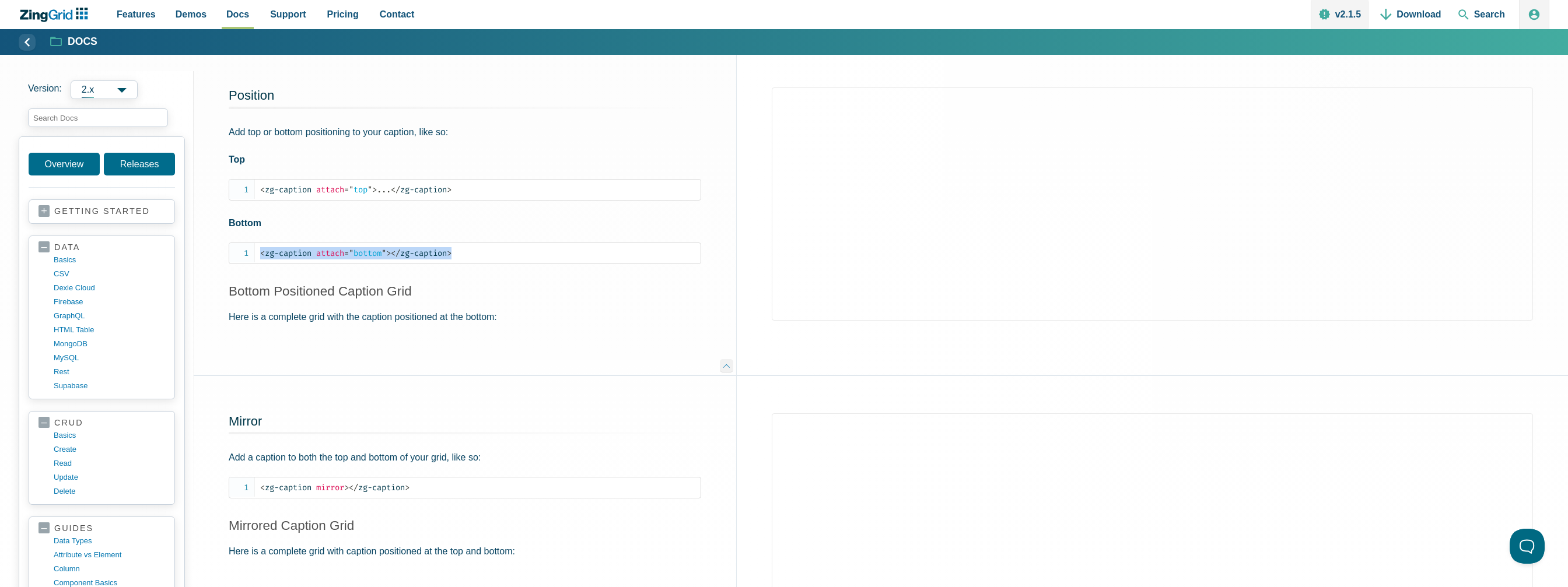
drag, startPoint x: 471, startPoint y: 246, endPoint x: 259, endPoint y: 261, distance: 212.5
click at [259, 261] on div "Position Add top or bottom positioning to your caption, like so: Top < zg-capti…" at bounding box center [464, 212] width 542 height 325
copy code "< zg-caption attach = " bottom " > </ zg-caption >"
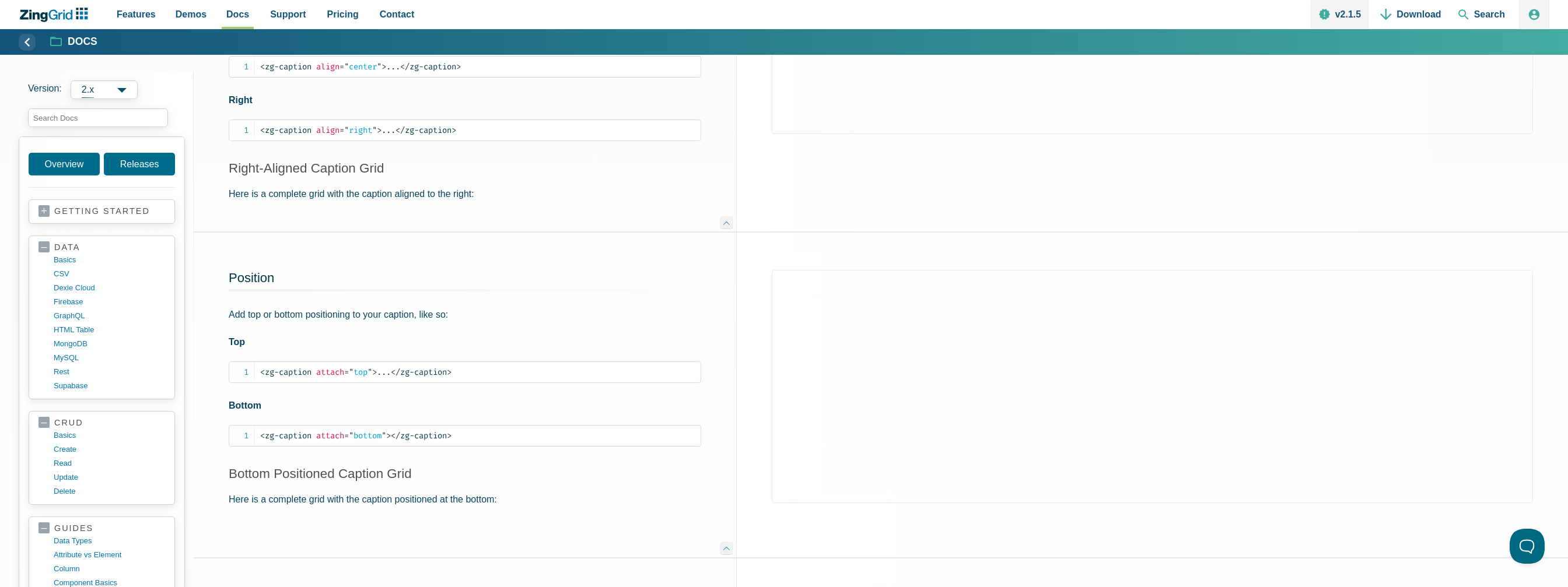
scroll to position [999, 0]
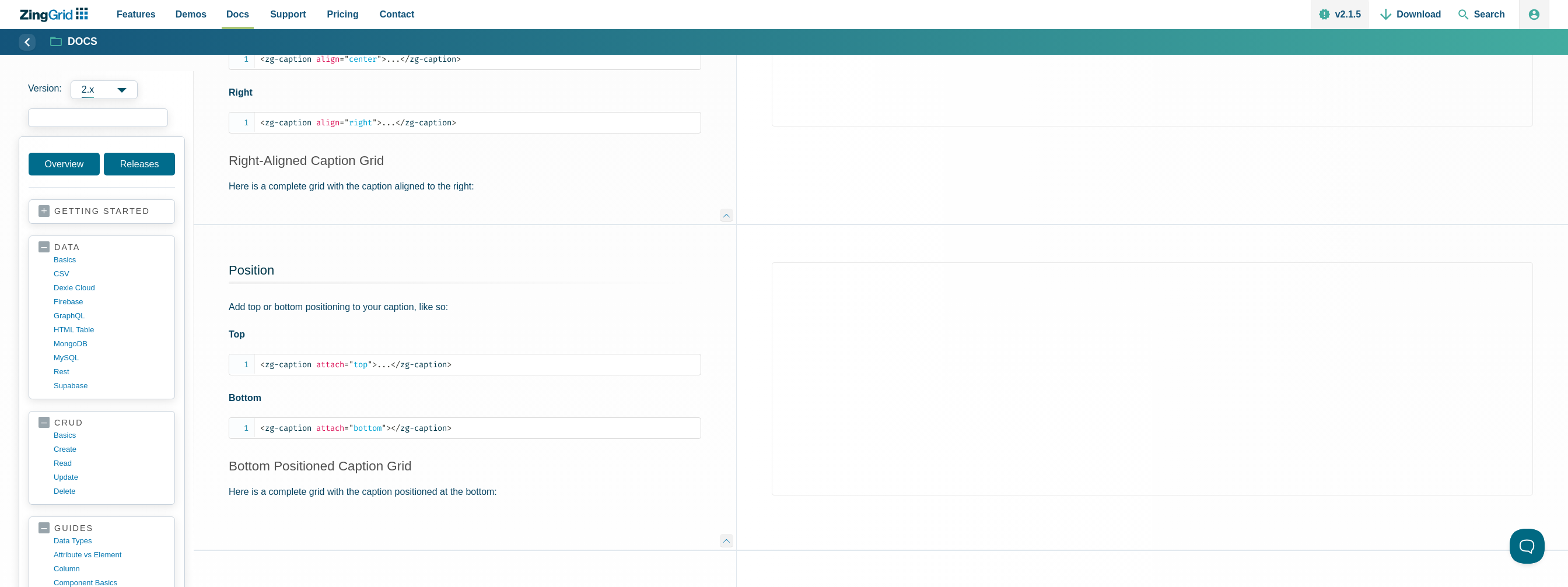
click at [88, 114] on input "search input" at bounding box center [98, 118] width 140 height 19
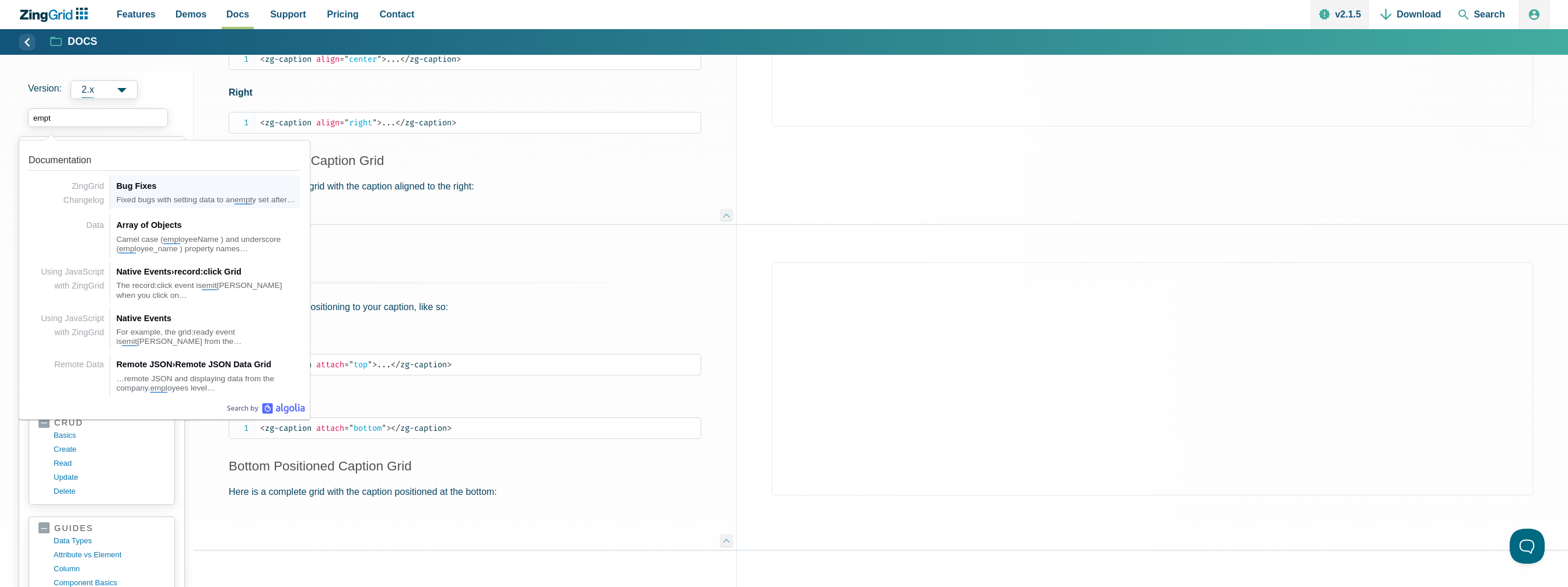
type input "empty"
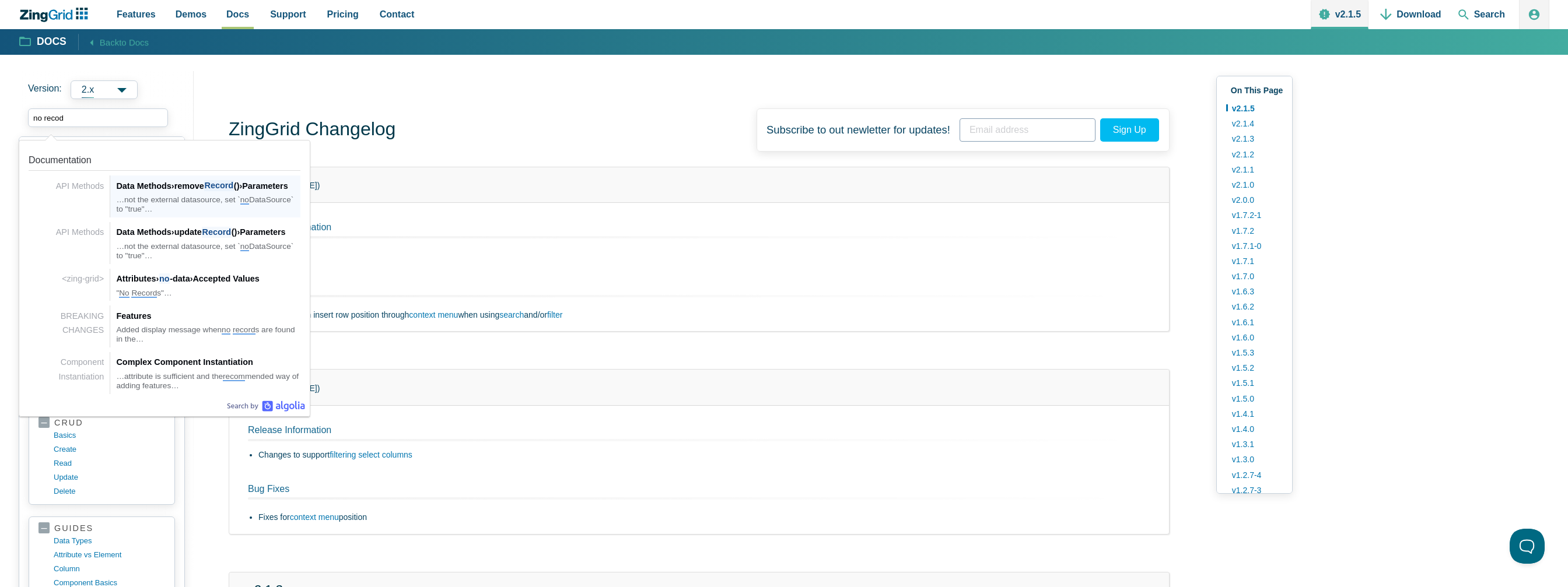
type input "no reco"
click at [238, 282] on div "Attributes › no -data › Accepted Values" at bounding box center [208, 278] width 185 height 14
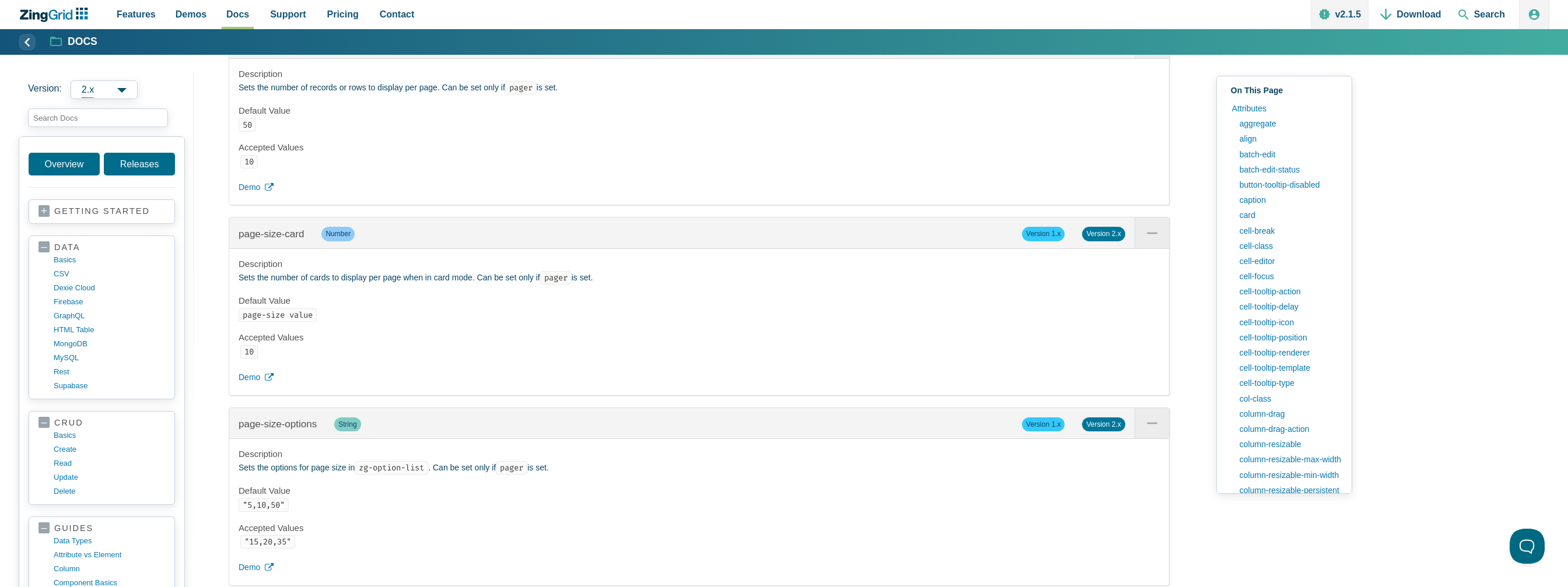
scroll to position [18117, 0]
click at [118, 120] on input "search input" at bounding box center [98, 118] width 140 height 19
paste input "[object Object]"
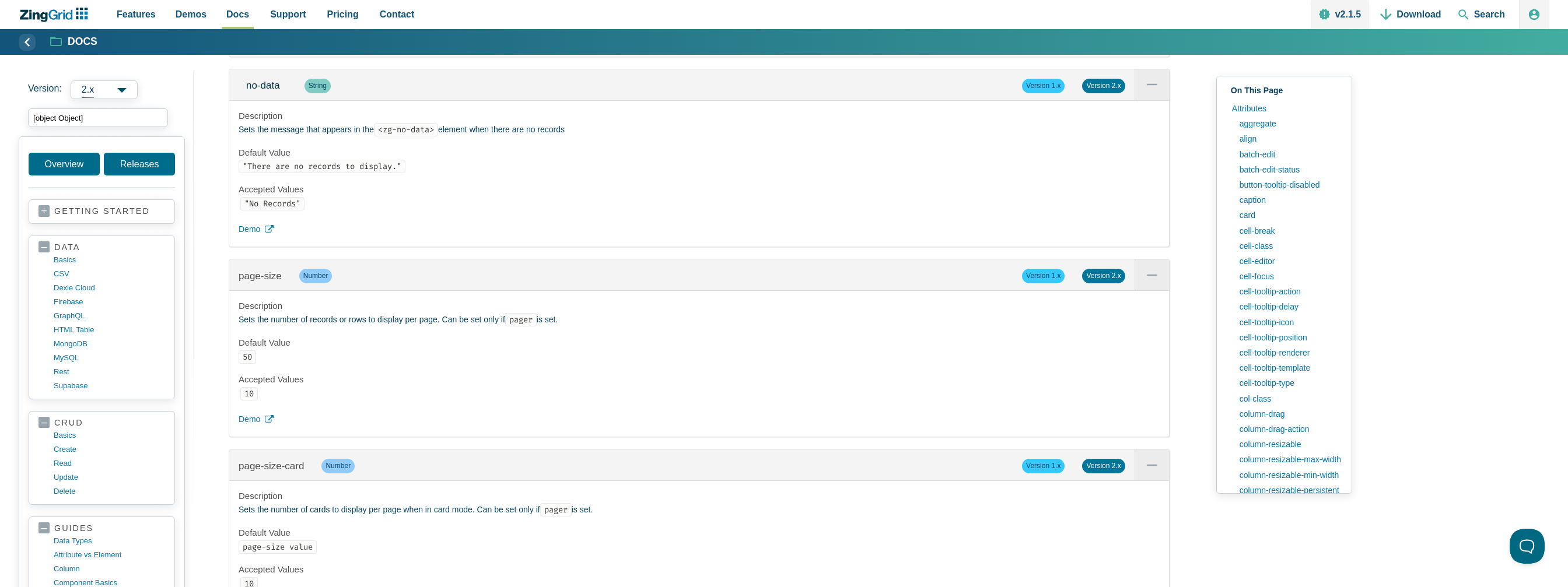
scroll to position [17884, 0]
drag, startPoint x: 271, startPoint y: 343, endPoint x: 548, endPoint y: 339, distance: 277.0
click at [548, 138] on p "Sets the message that appears in the <zg-no-data> element when there are no rec…" at bounding box center [699, 131] width 921 height 14
click at [519, 248] on div "Description Sets the message that appears in the <zg-no-data> element when ther…" at bounding box center [699, 175] width 940 height 146
click at [285, 211] on code ""No Records"" at bounding box center [272, 205] width 64 height 14
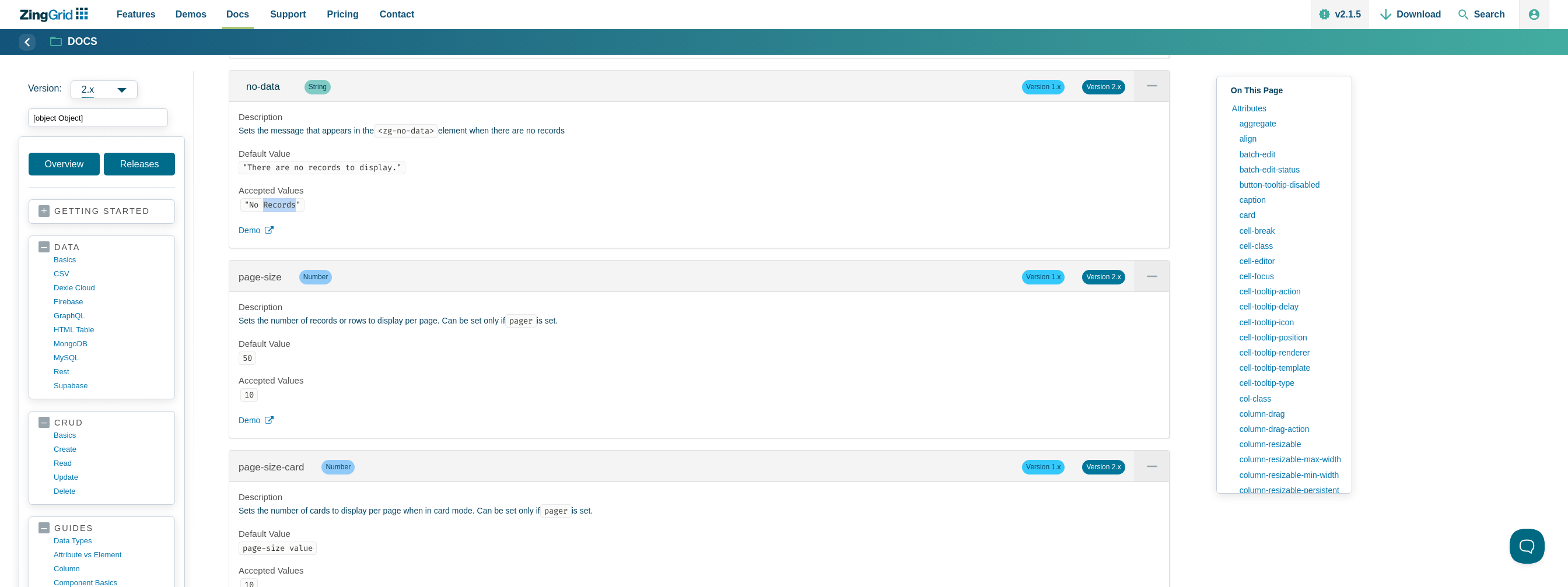
click at [285, 211] on code ""No Records"" at bounding box center [272, 205] width 64 height 14
click at [347, 212] on li ""No Records"" at bounding box center [700, 205] width 919 height 14
click at [273, 92] on span "no-data" at bounding box center [263, 86] width 34 height 11
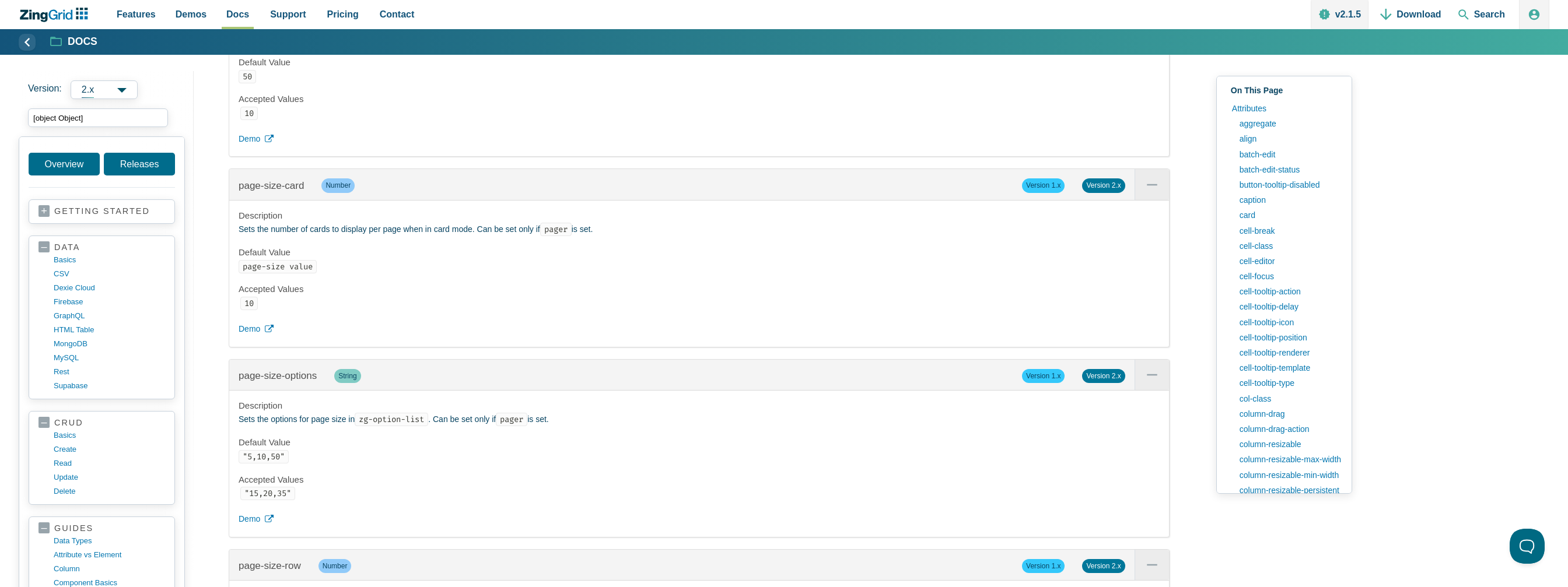
click at [104, 111] on input "[object Object]" at bounding box center [98, 118] width 140 height 19
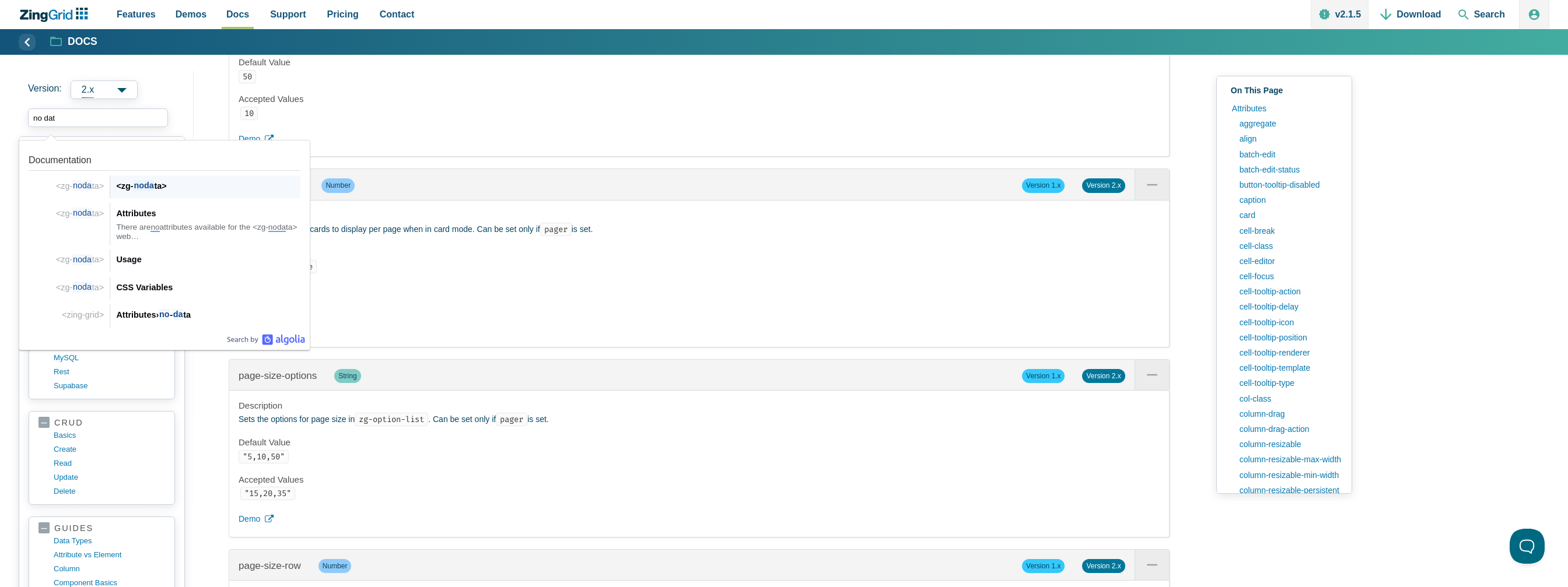
type input "no data"
click at [134, 263] on div "Usage" at bounding box center [208, 259] width 185 height 14
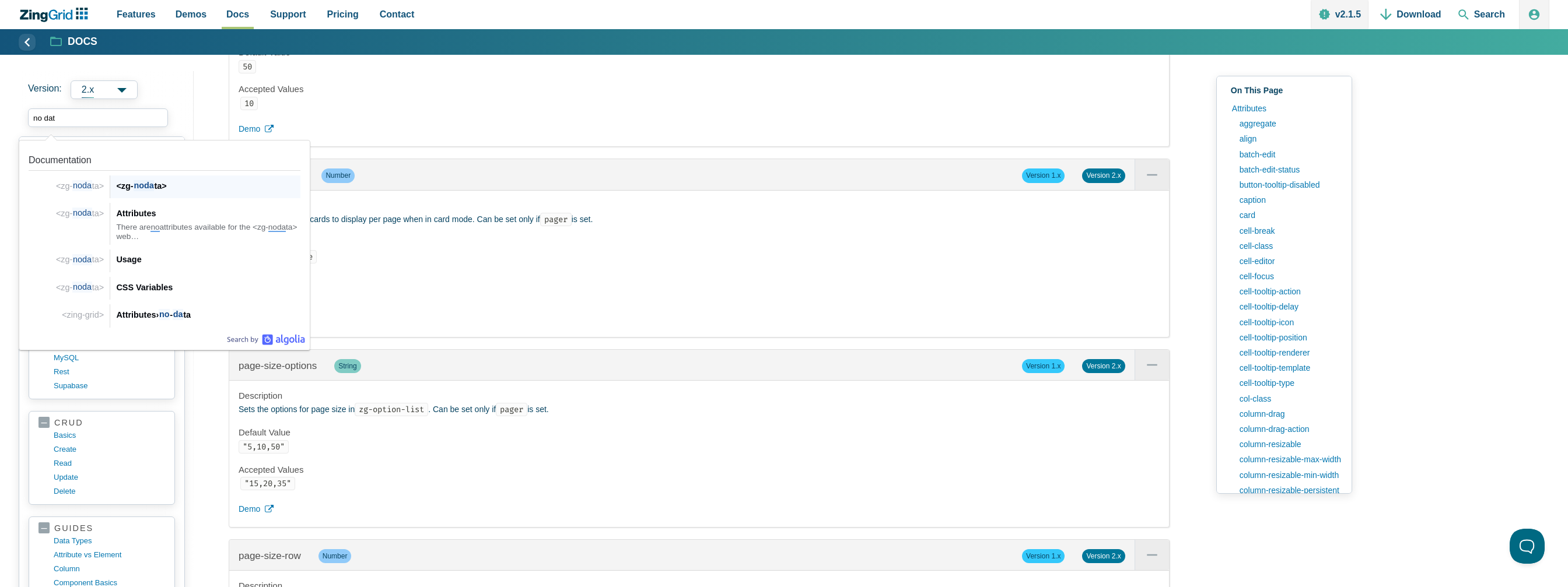
type input "no data"
click at [151, 184] on span "nodata" at bounding box center [147, 185] width 28 height 11
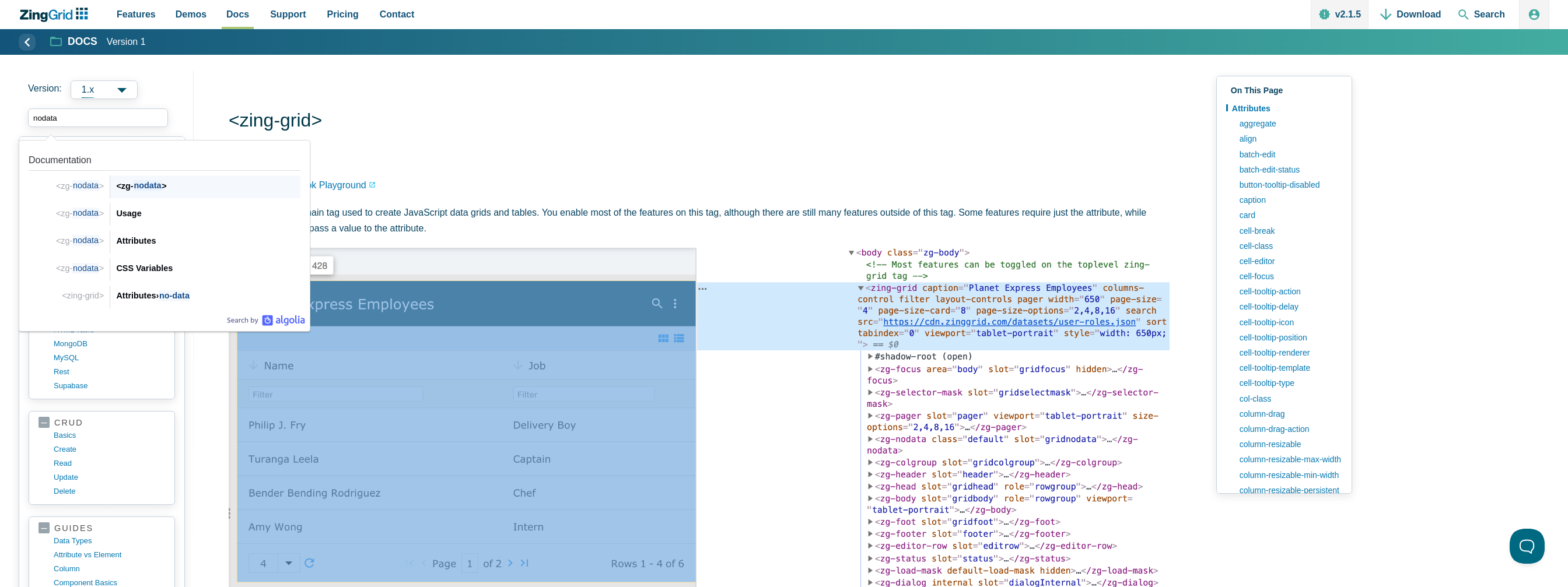
click at [122, 190] on div "<zg- nodata >" at bounding box center [208, 185] width 185 height 14
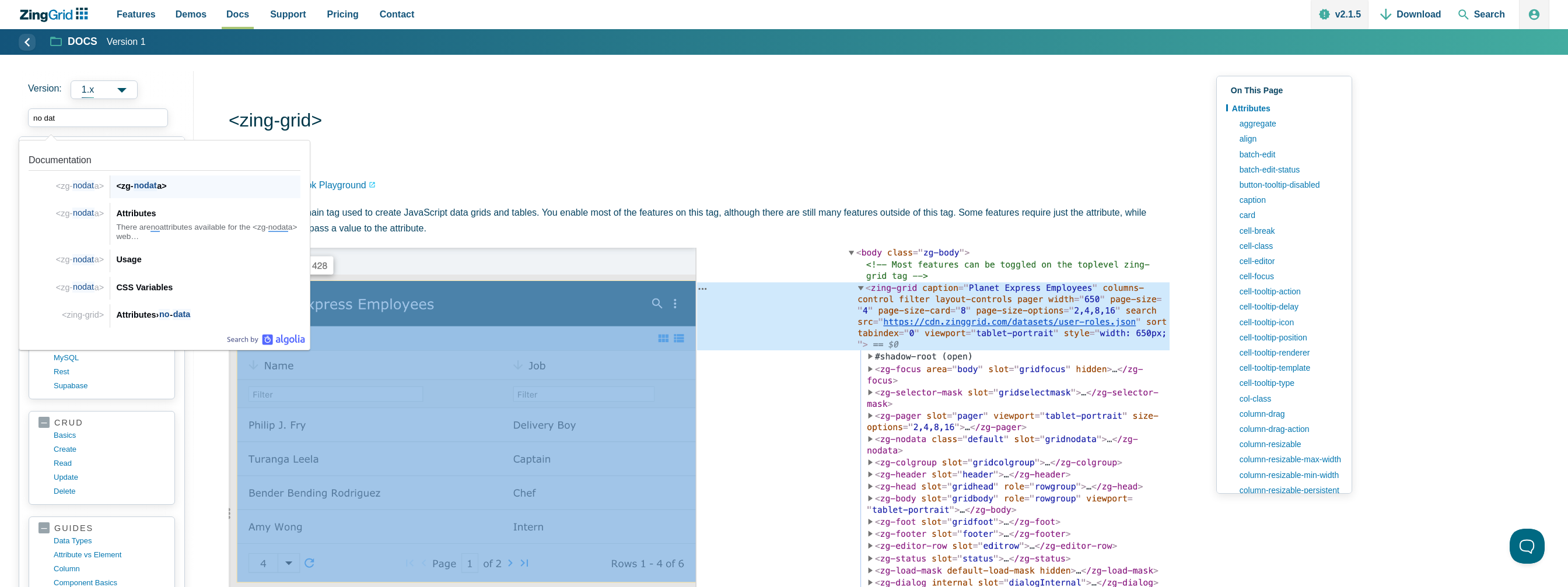
type input "no data"
click at [144, 214] on div "Attributes" at bounding box center [208, 213] width 185 height 14
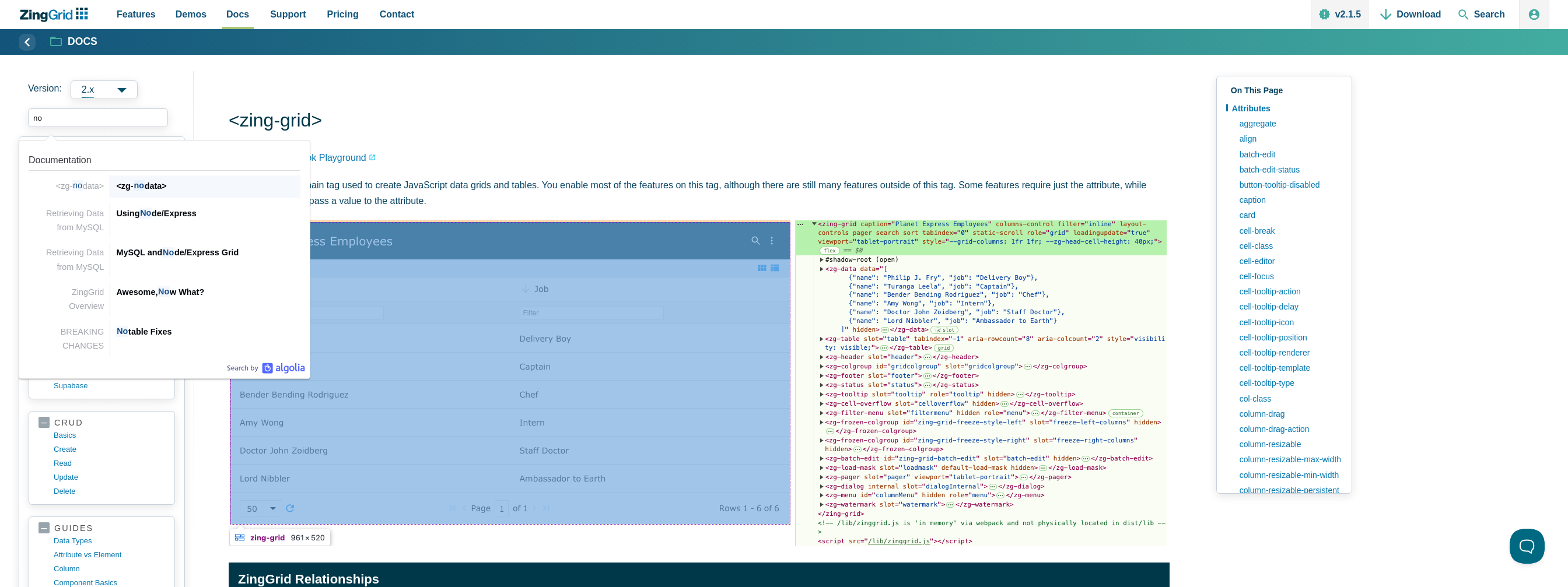
click at [161, 186] on div "<zg- no data>" at bounding box center [208, 185] width 185 height 14
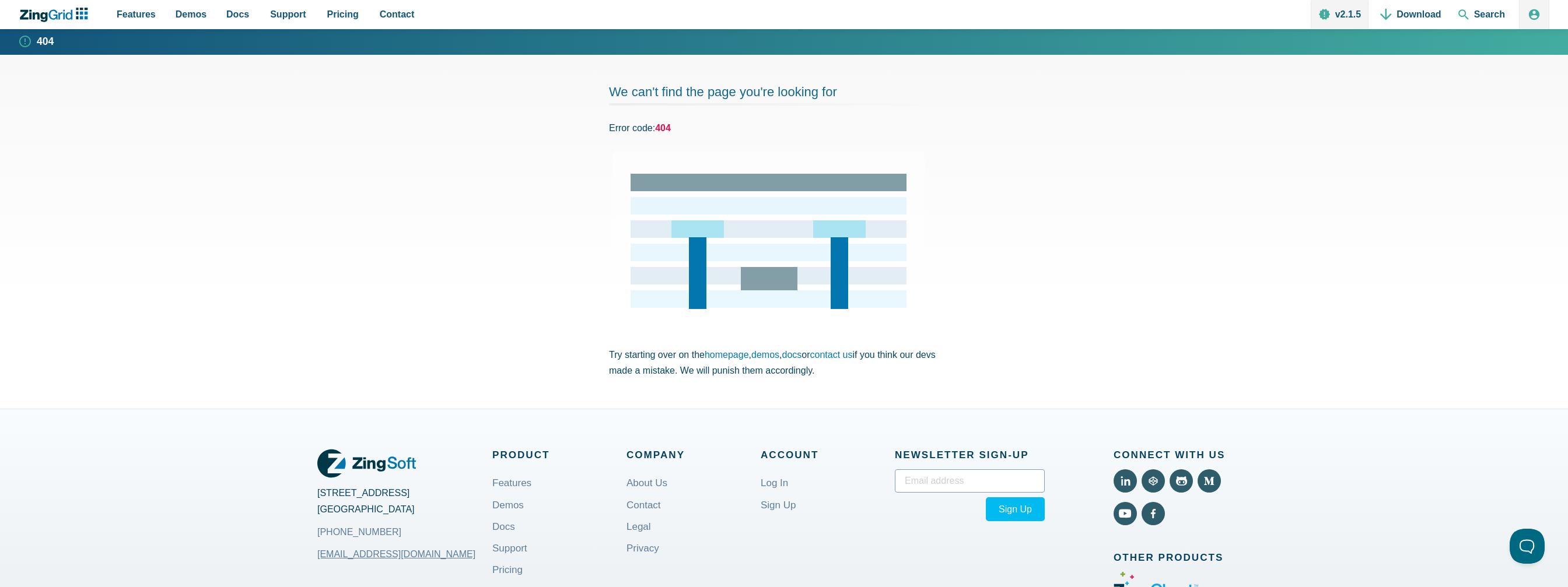
drag, startPoint x: 554, startPoint y: 214, endPoint x: 548, endPoint y: 219, distance: 7.8
click at [554, 214] on section "We can't find the page you're looking for Error code: 404 xw ZingDad z-index: 9…" at bounding box center [784, 232] width 1568 height 354
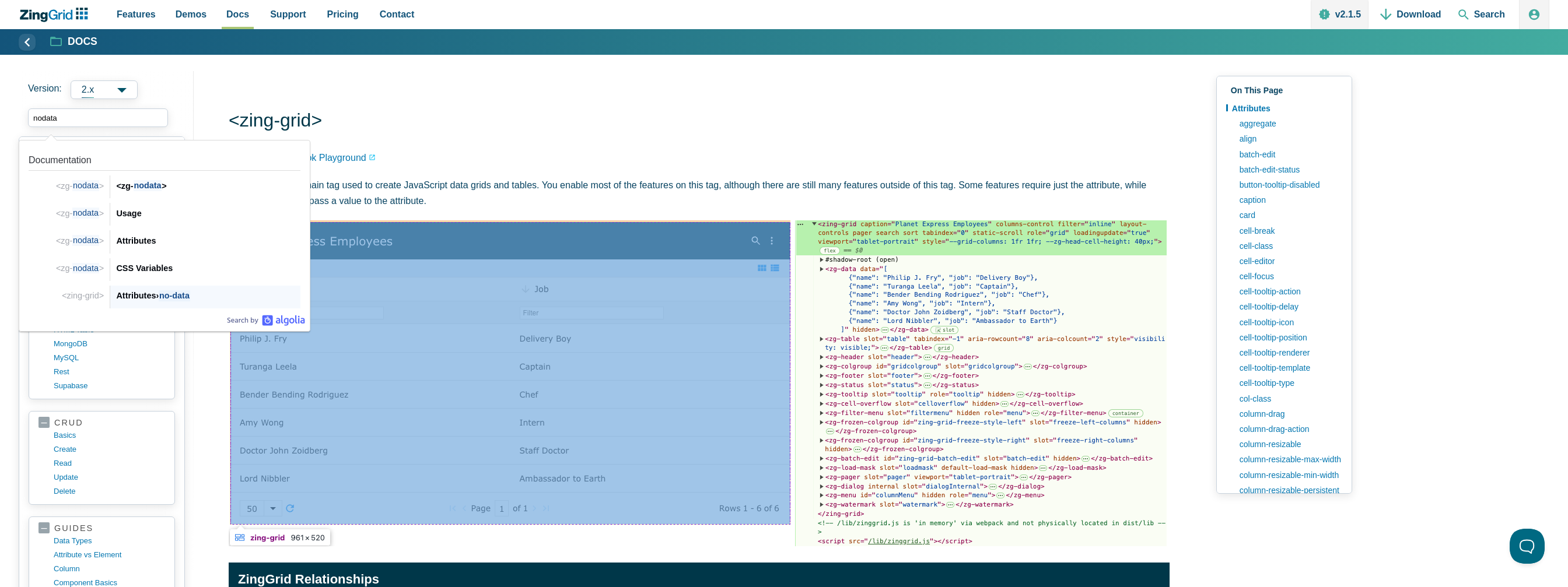
click at [153, 292] on div "Attributes › no-data" at bounding box center [208, 295] width 185 height 14
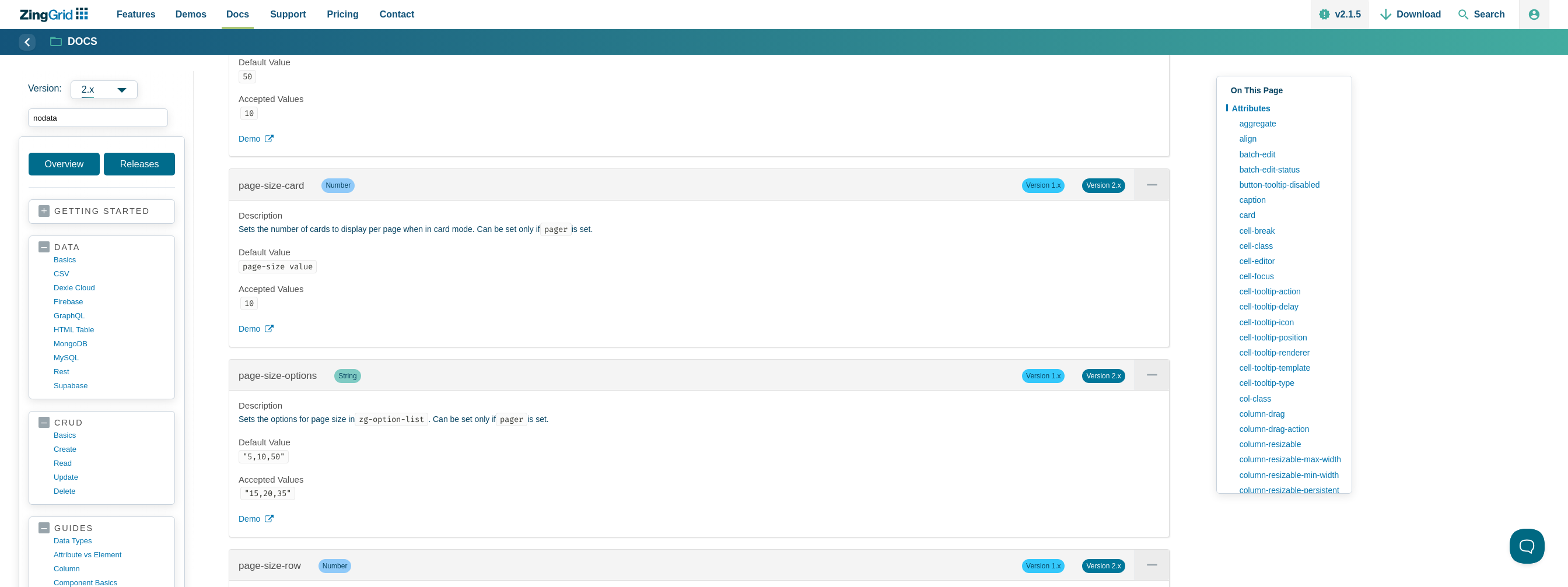
click at [96, 120] on input "nodata" at bounding box center [98, 118] width 140 height 19
click at [92, 120] on input "nodata" at bounding box center [98, 118] width 140 height 19
type input "nodata"
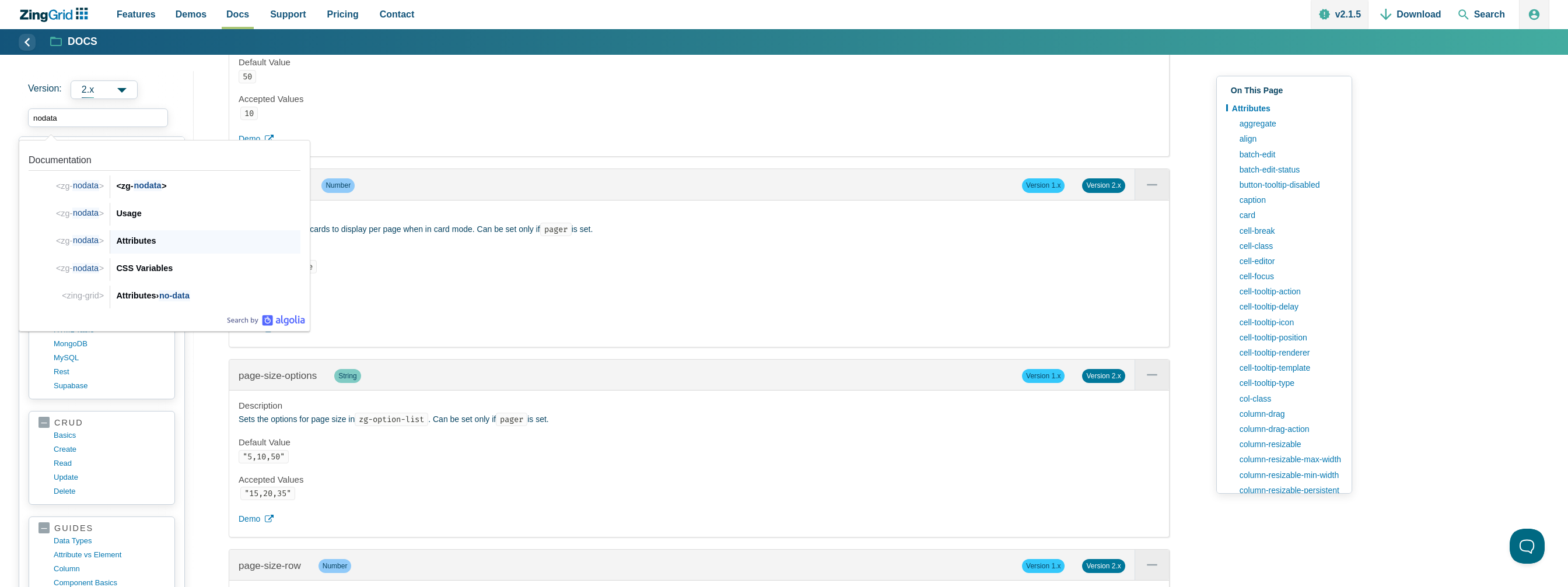
click at [128, 234] on div "Attributes" at bounding box center [208, 240] width 185 height 14
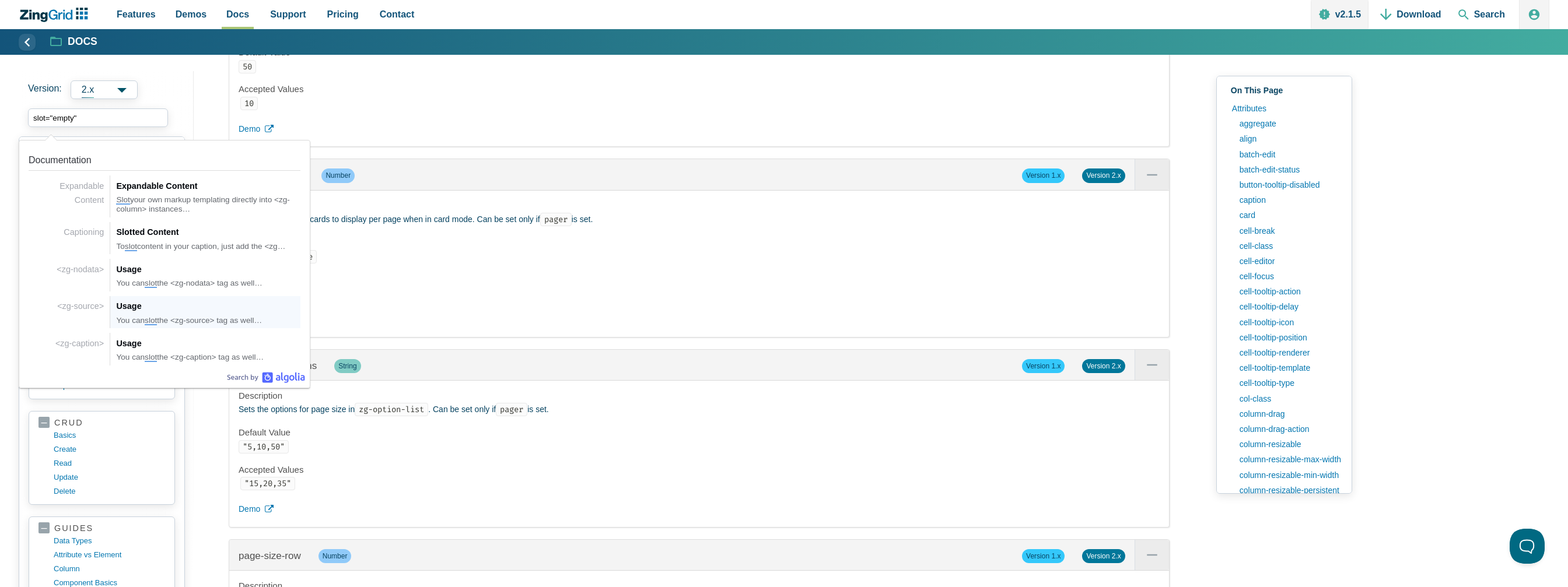
type input "slot="empty""
